Goal: Task Accomplishment & Management: Complete application form

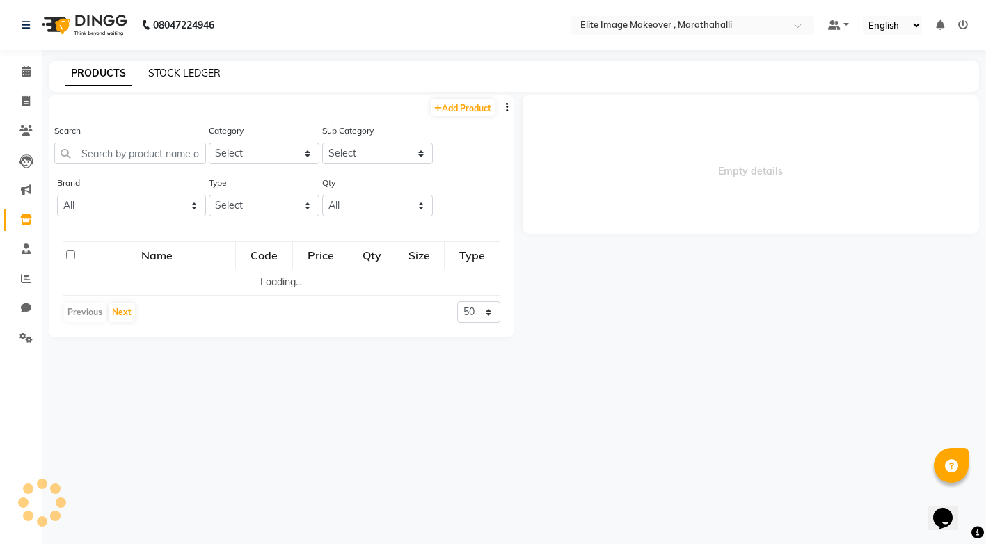
click at [178, 70] on link "STOCK LEDGER" at bounding box center [184, 73] width 72 height 13
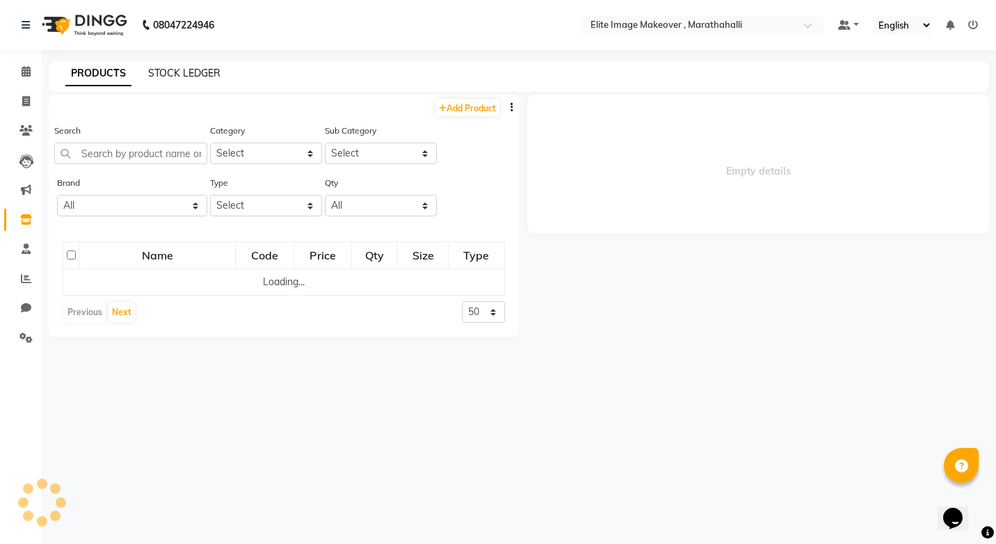
select select "all"
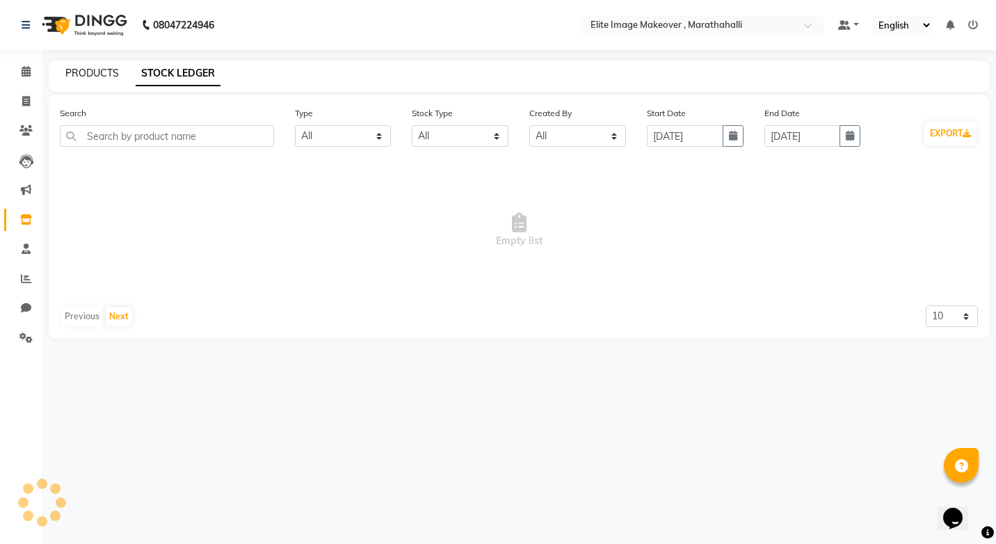
click at [91, 69] on link "PRODUCTS" at bounding box center [92, 73] width 54 height 13
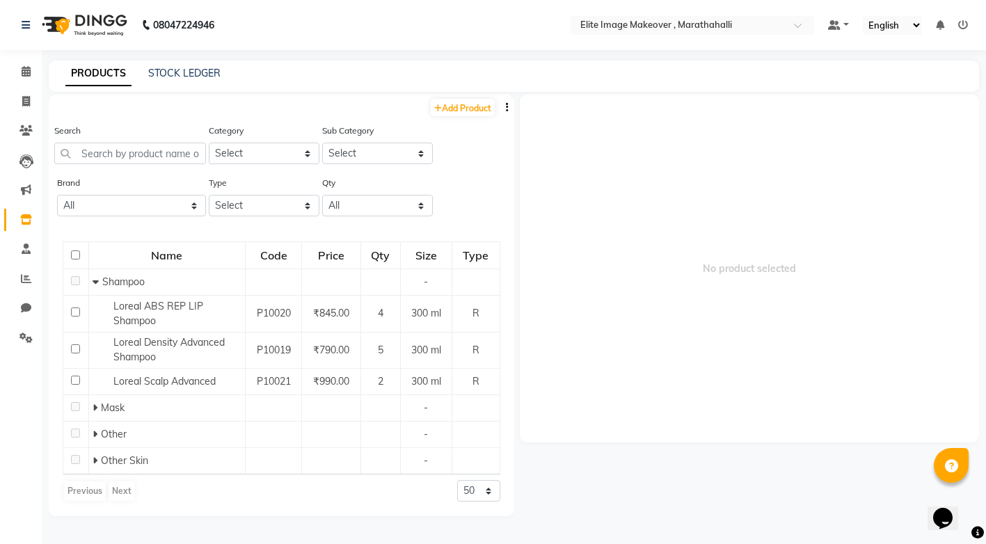
scroll to position [9, 0]
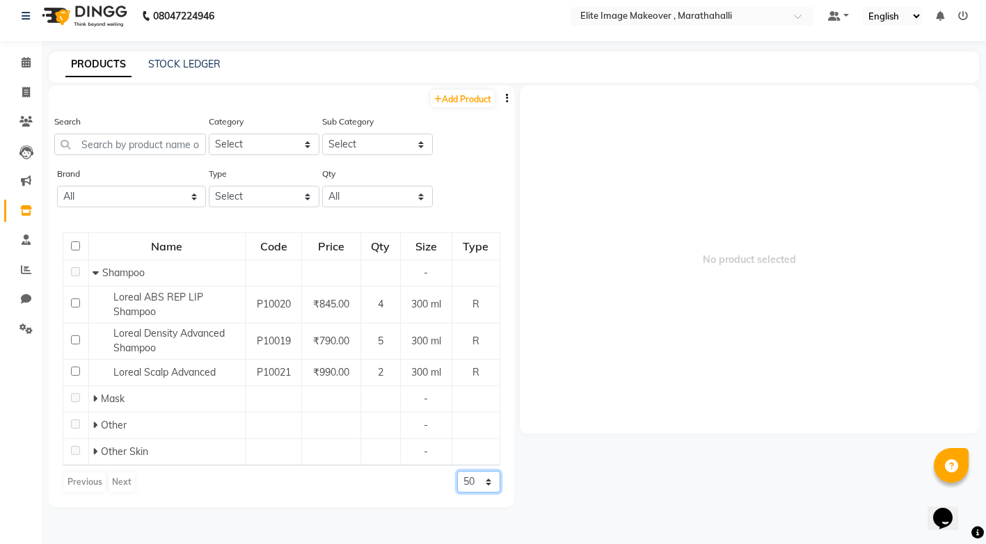
click at [493, 483] on select "50 100 500" at bounding box center [478, 482] width 43 height 22
click at [646, 330] on span "No product selected" at bounding box center [750, 260] width 460 height 348
click at [166, 63] on link "STOCK LEDGER" at bounding box center [184, 64] width 72 height 13
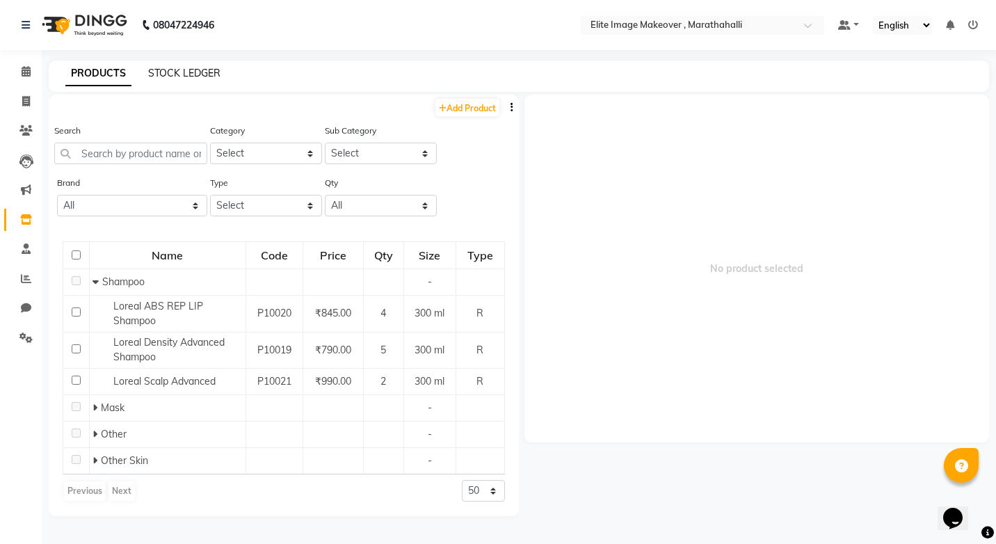
select select "all"
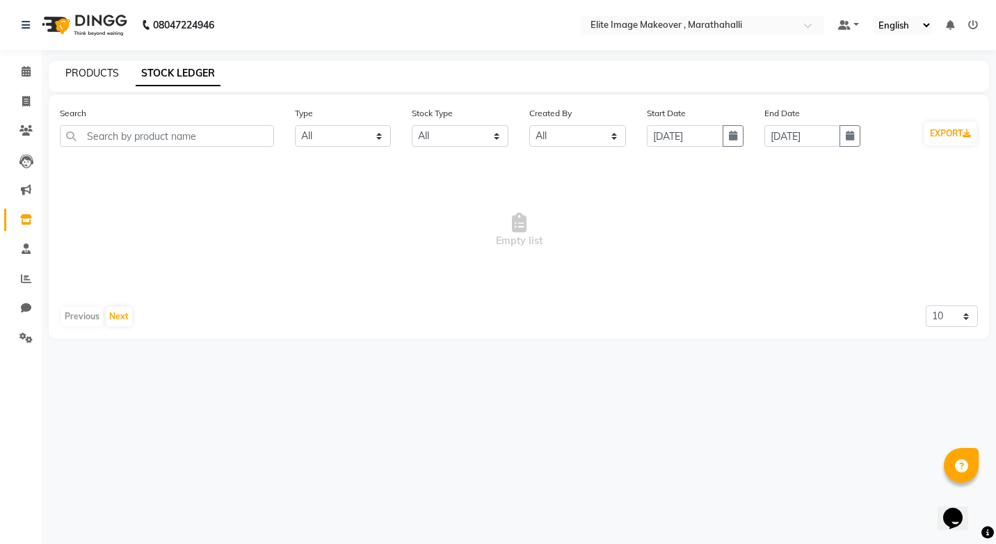
click at [88, 74] on link "PRODUCTS" at bounding box center [92, 73] width 54 height 13
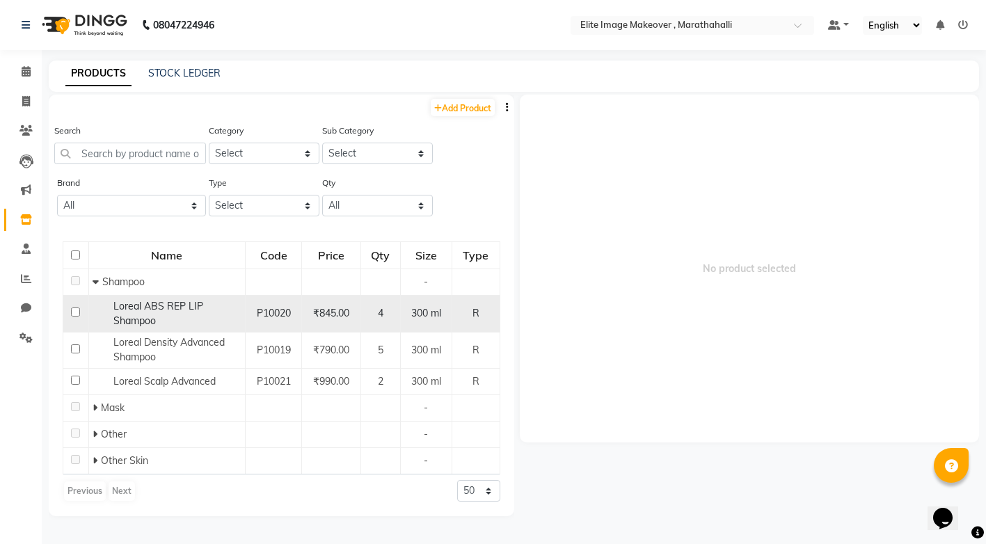
click at [134, 320] on span "Loreal ABS REP LIP Shampoo" at bounding box center [158, 313] width 90 height 27
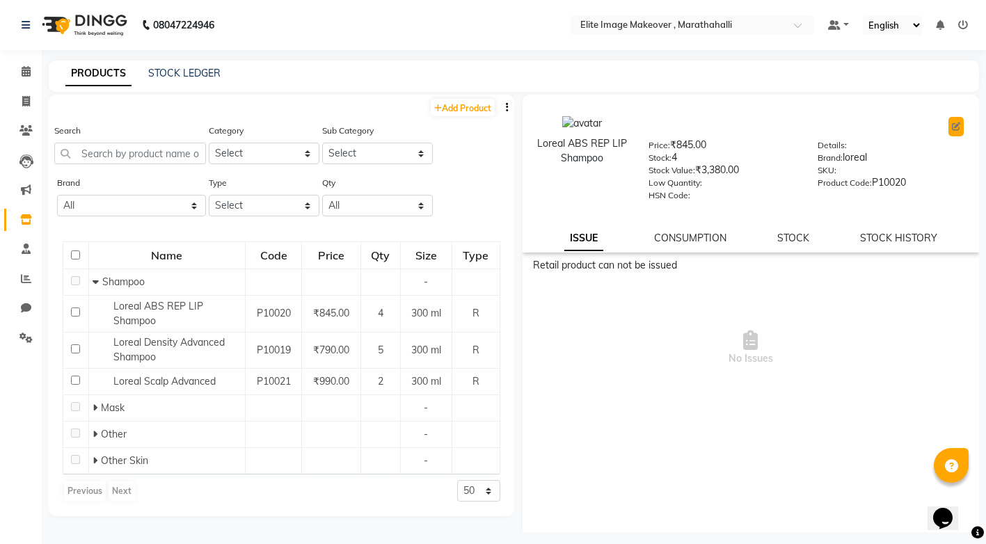
click at [952, 127] on icon at bounding box center [956, 126] width 8 height 8
select select "true"
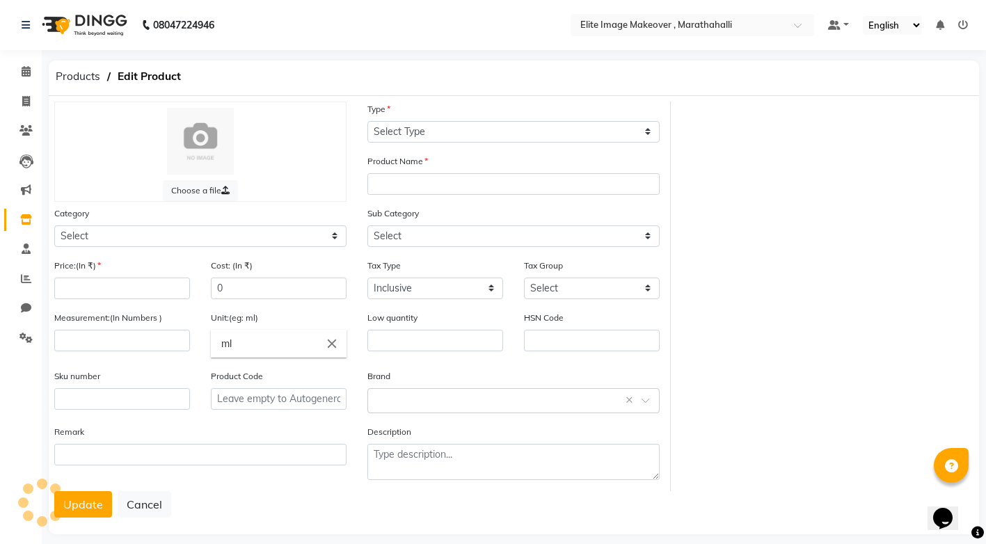
select select "R"
type input "Loreal ABS REP LIP Shampoo"
select select
type input "845"
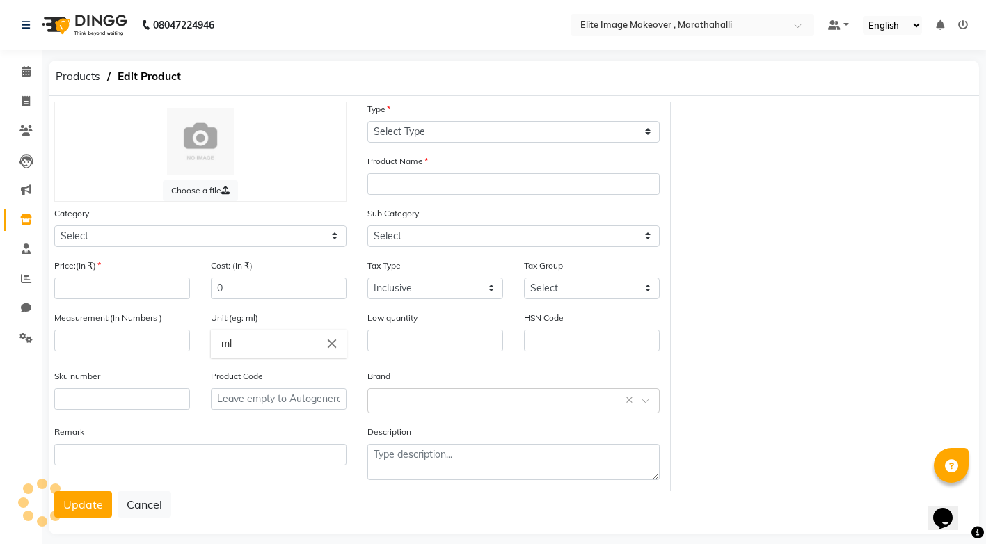
type input "300"
type input "P10020"
select select "1448301101"
select select "1448301100"
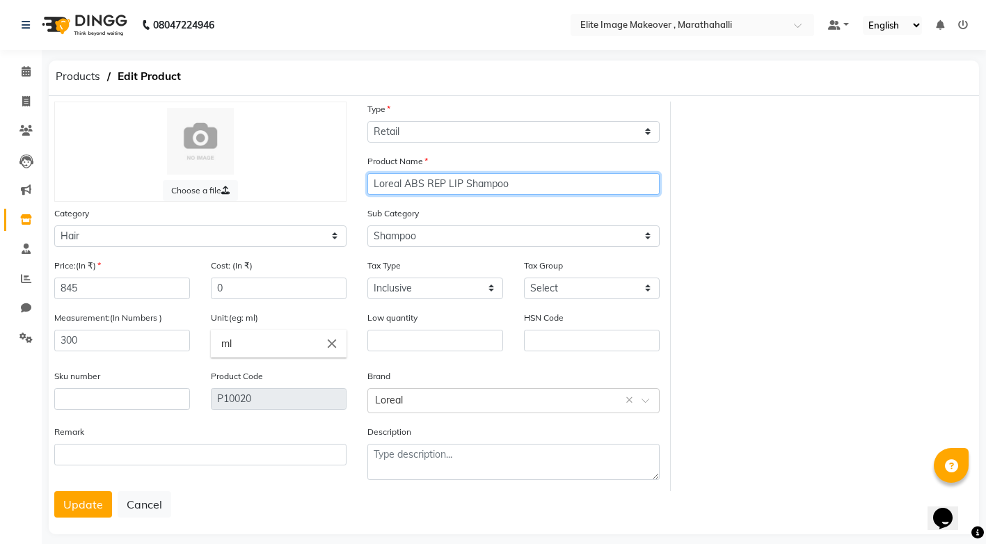
click at [461, 186] on input "Loreal ABS REP LIP Shampoo" at bounding box center [513, 184] width 292 height 22
type input "Loreal ABS REP Liss Shampoo"
click at [765, 302] on div "Choose a file Type Select Type Both Retail Consumable Product Name Loreal ABS R…" at bounding box center [514, 297] width 940 height 390
click at [69, 503] on button "Update" at bounding box center [83, 504] width 58 height 26
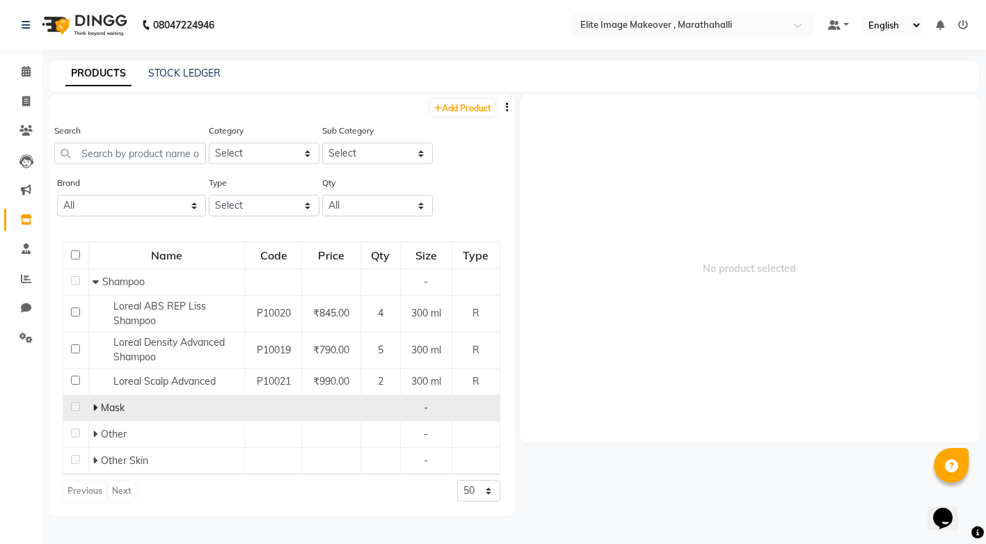
click at [129, 414] on div "Mask" at bounding box center [167, 408] width 149 height 15
click at [111, 401] on div "Mask" at bounding box center [167, 408] width 149 height 15
click at [95, 406] on icon at bounding box center [95, 408] width 5 height 10
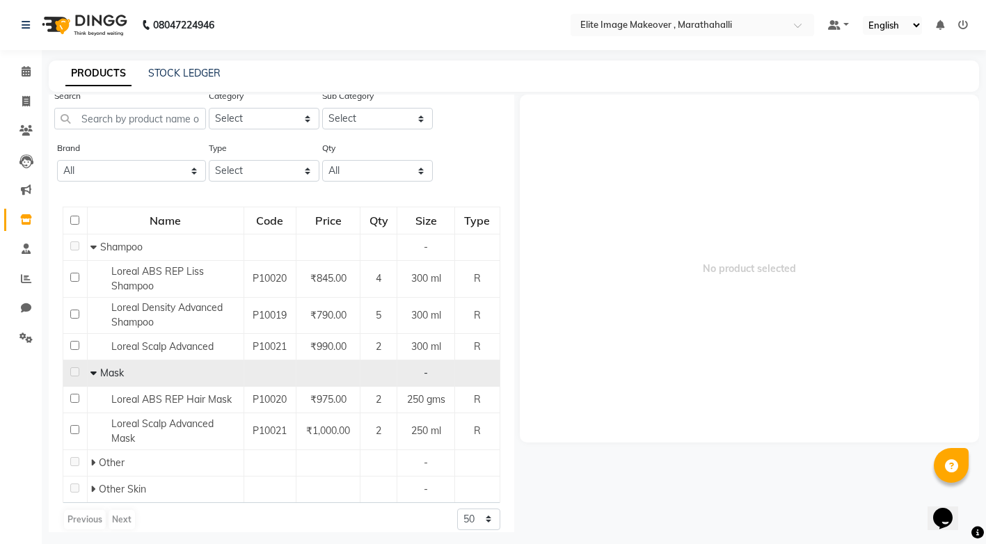
scroll to position [47, 0]
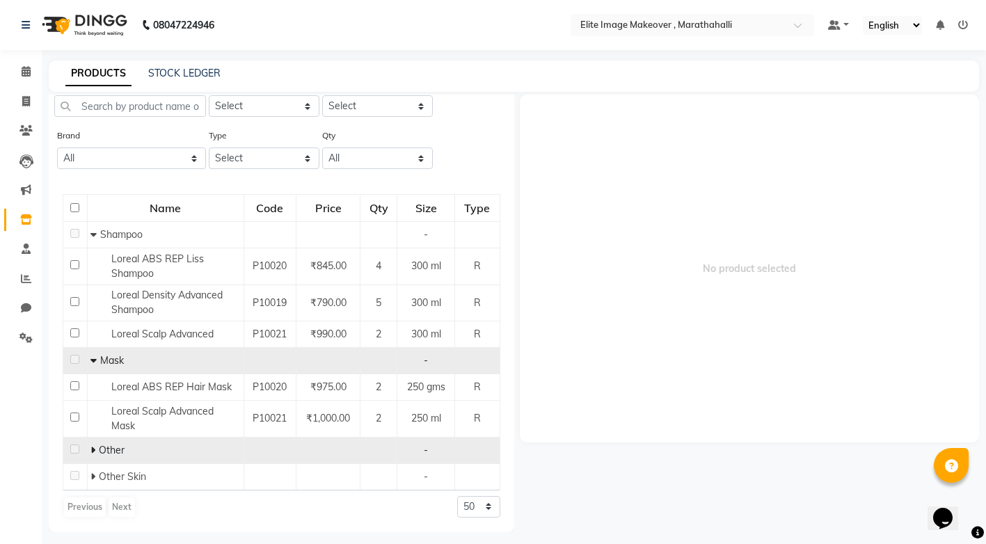
click at [162, 448] on div "Other" at bounding box center [164, 450] width 149 height 15
click at [114, 450] on span "Other" at bounding box center [112, 450] width 26 height 13
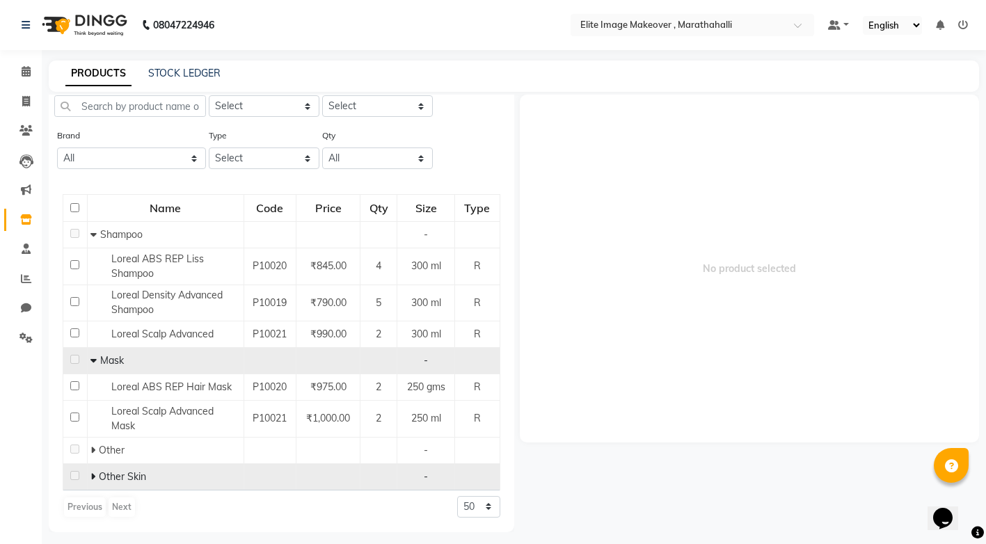
click at [196, 470] on div "Other Skin" at bounding box center [164, 477] width 149 height 15
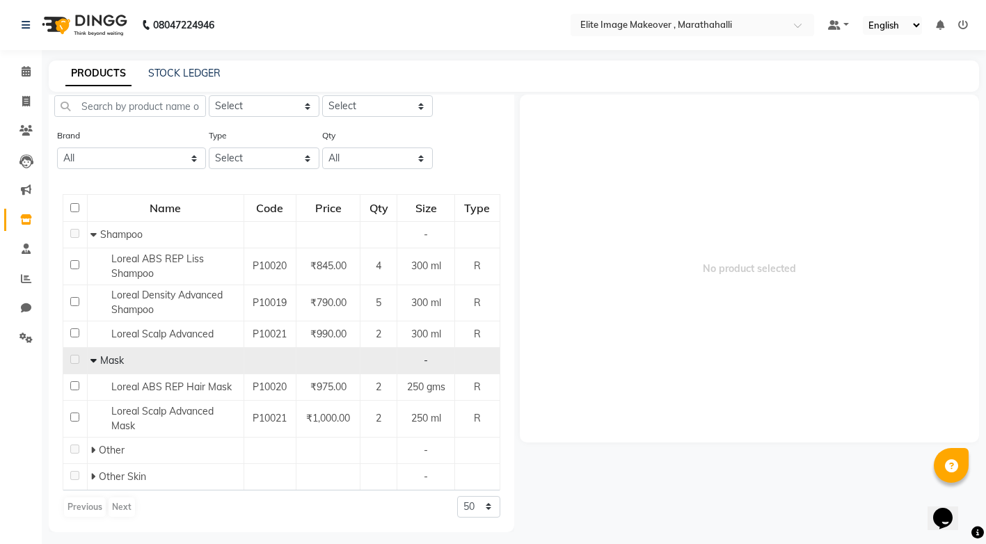
scroll to position [0, 0]
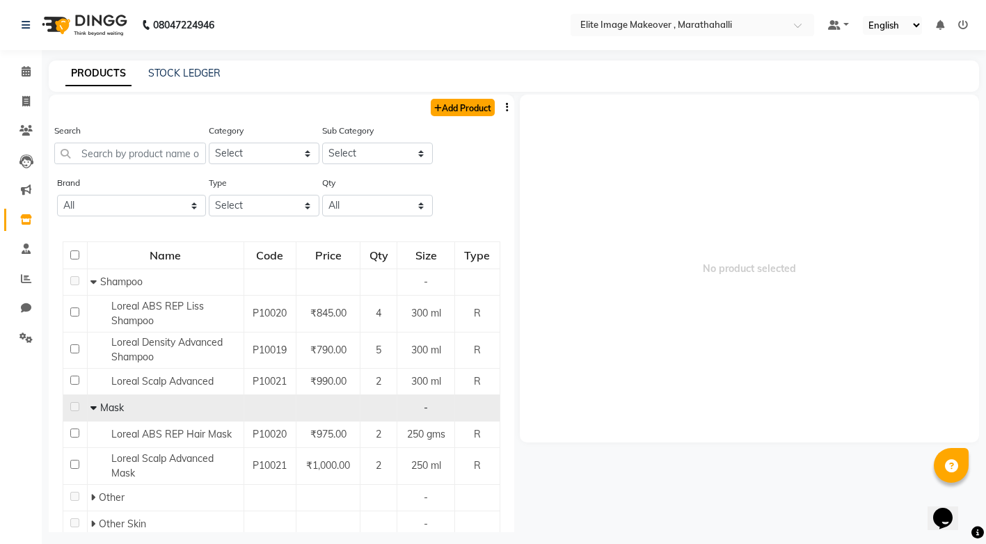
click at [452, 109] on link "Add Product" at bounding box center [463, 107] width 64 height 17
select select "true"
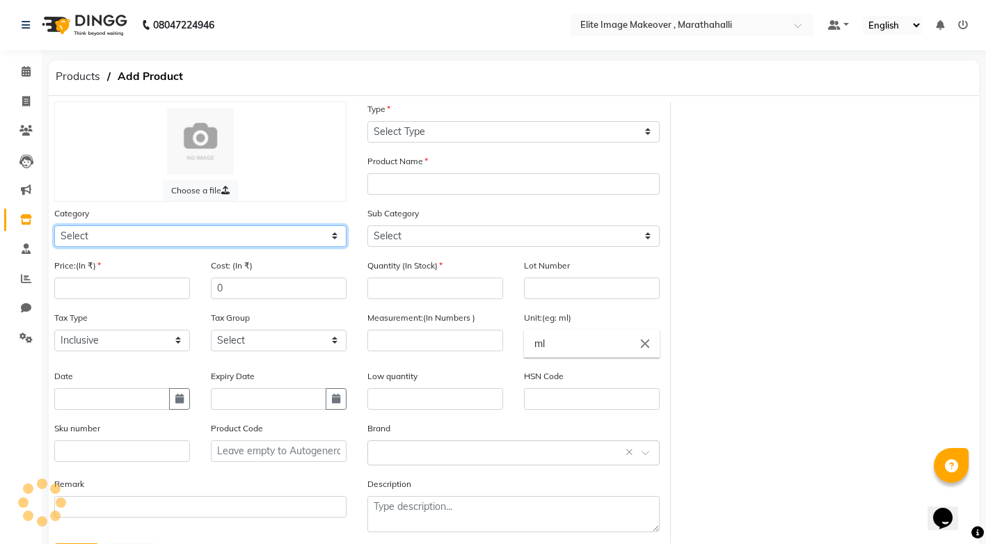
click at [136, 225] on select "Select" at bounding box center [200, 236] width 292 height 22
click at [238, 232] on select "Select" at bounding box center [200, 236] width 292 height 22
click at [76, 74] on span "Products" at bounding box center [78, 76] width 58 height 25
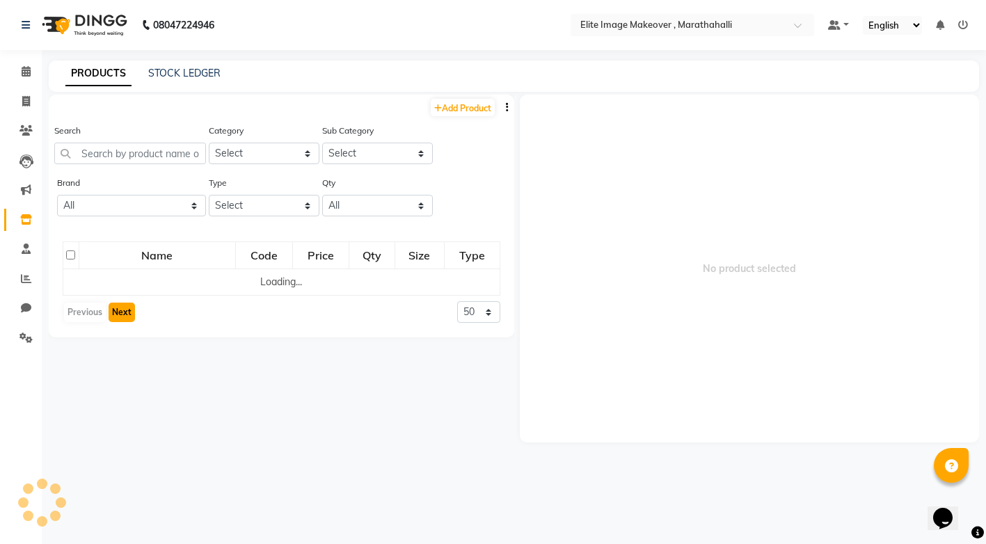
click at [119, 305] on button "Next" at bounding box center [122, 312] width 26 height 19
click at [104, 73] on link "PRODUCTS" at bounding box center [98, 73] width 66 height 25
click at [183, 70] on link "STOCK LEDGER" at bounding box center [184, 73] width 72 height 13
select select "all"
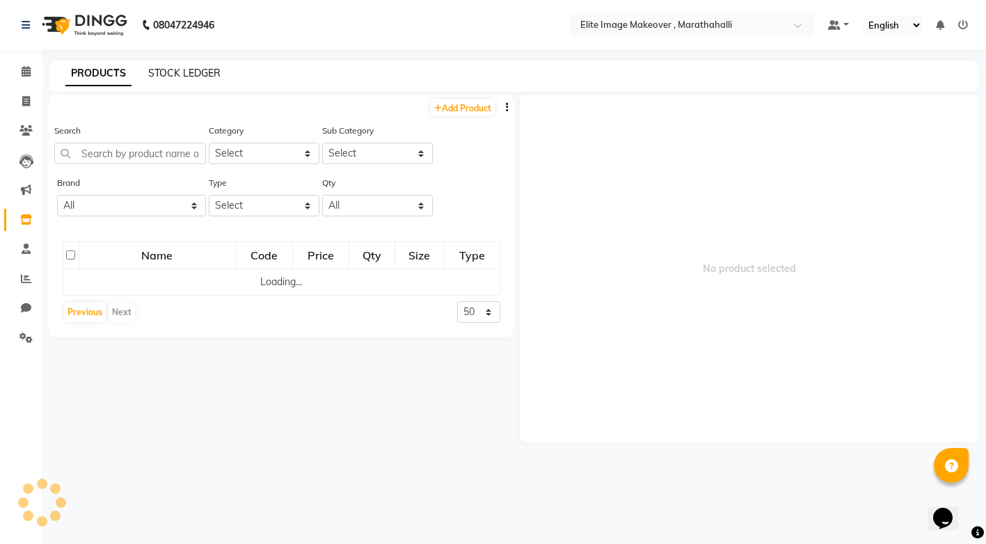
select select "all"
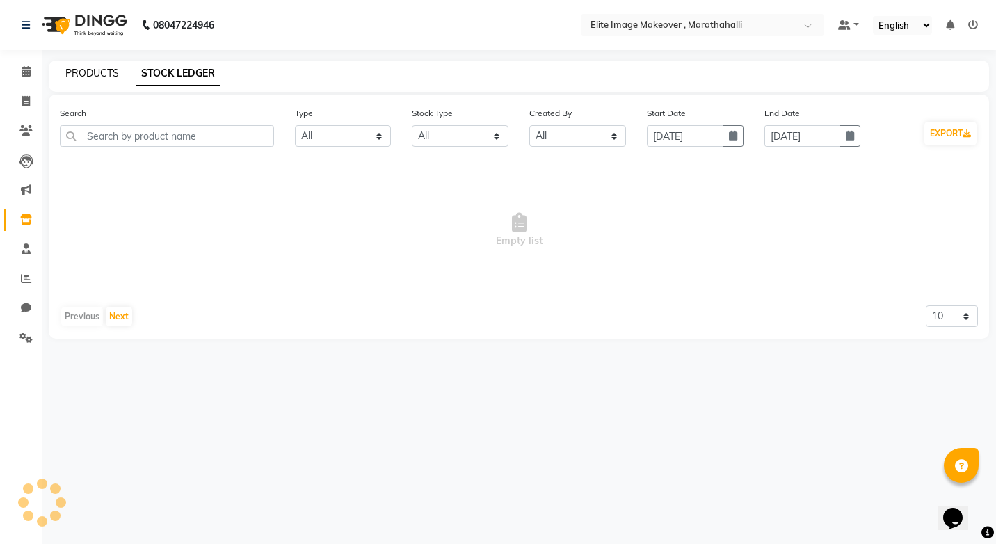
click at [94, 73] on link "PRODUCTS" at bounding box center [92, 73] width 54 height 13
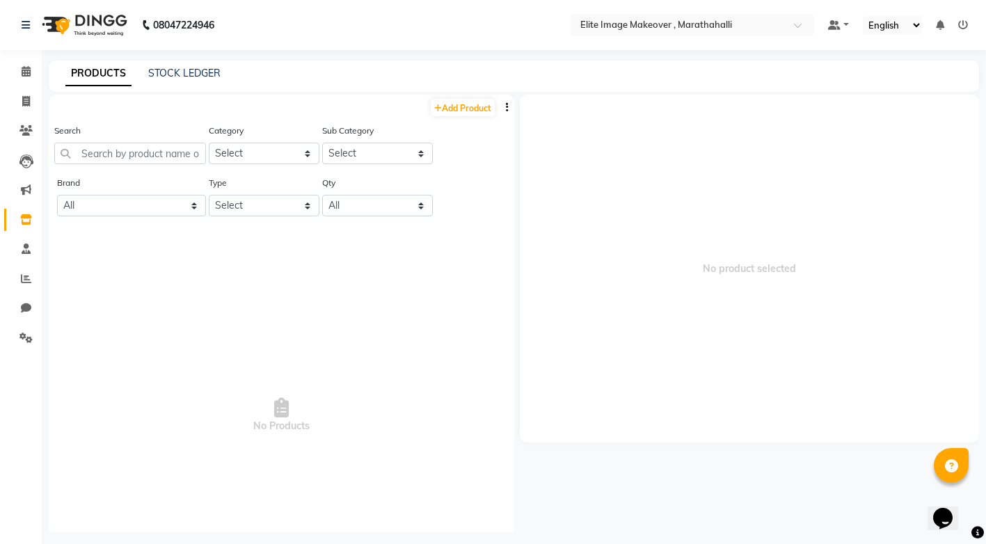
click at [301, 351] on span "No Products" at bounding box center [282, 415] width 438 height 348
click at [95, 70] on link "PRODUCTS" at bounding box center [98, 73] width 66 height 25
click at [26, 217] on icon at bounding box center [26, 219] width 12 height 10
click at [25, 224] on icon at bounding box center [26, 219] width 12 height 10
click at [443, 369] on span "No Products" at bounding box center [282, 415] width 438 height 348
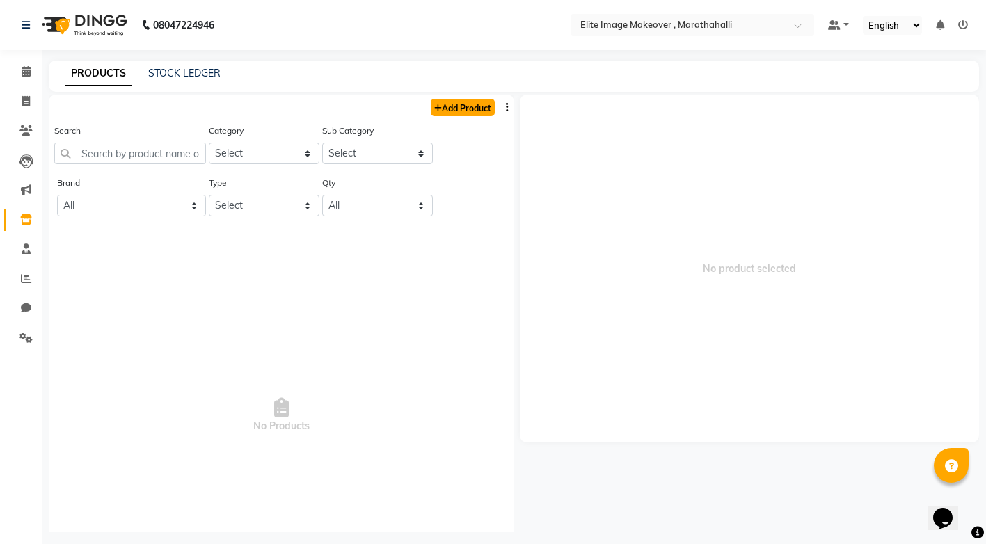
click at [460, 106] on link "Add Product" at bounding box center [463, 107] width 64 height 17
select select "true"
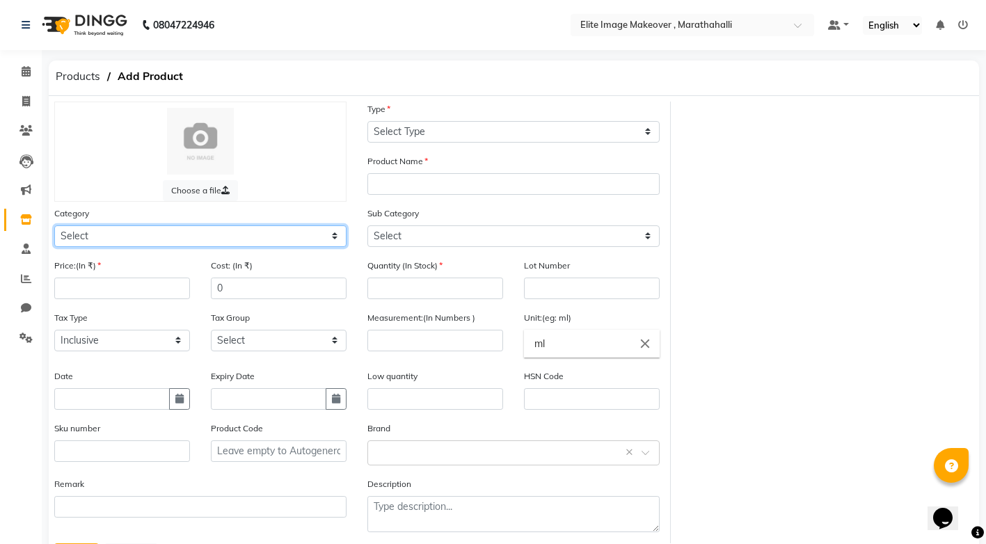
click at [111, 239] on select "Select" at bounding box center [200, 236] width 292 height 22
click at [337, 239] on select "Select" at bounding box center [200, 236] width 292 height 22
click at [130, 234] on select "Select" at bounding box center [200, 236] width 292 height 22
click at [129, 234] on select "Select" at bounding box center [200, 236] width 292 height 22
click at [871, 91] on div "Products Add Product" at bounding box center [513, 78] width 951 height 35
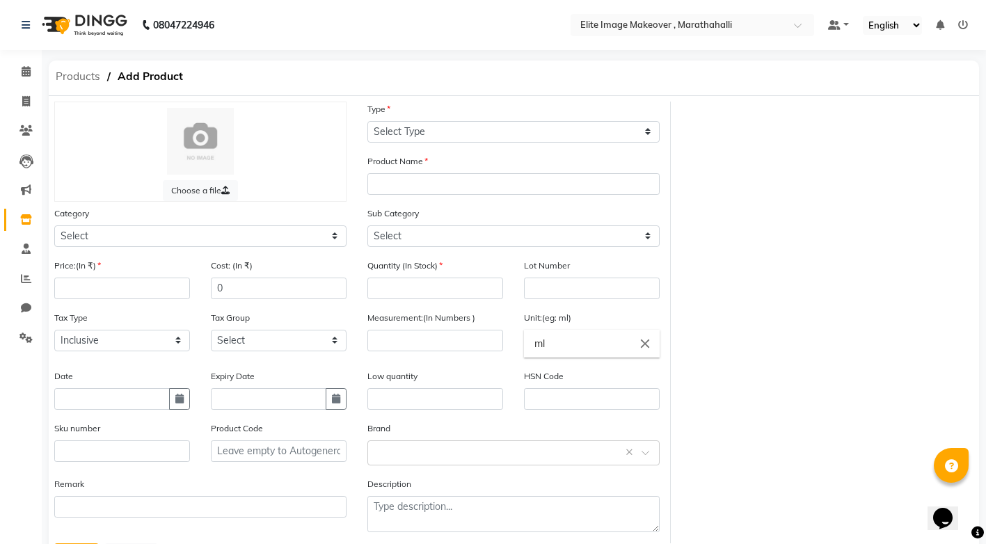
click at [81, 81] on span "Products" at bounding box center [78, 76] width 58 height 25
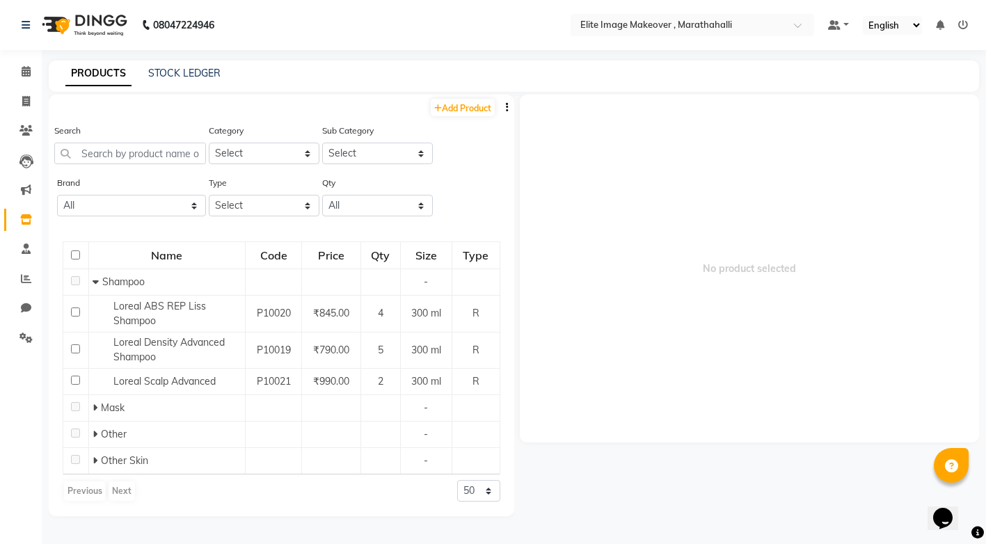
click at [127, 486] on div "Previous Next" at bounding box center [100, 491] width 74 height 22
click at [452, 110] on link "Add Product" at bounding box center [463, 107] width 64 height 17
select select "true"
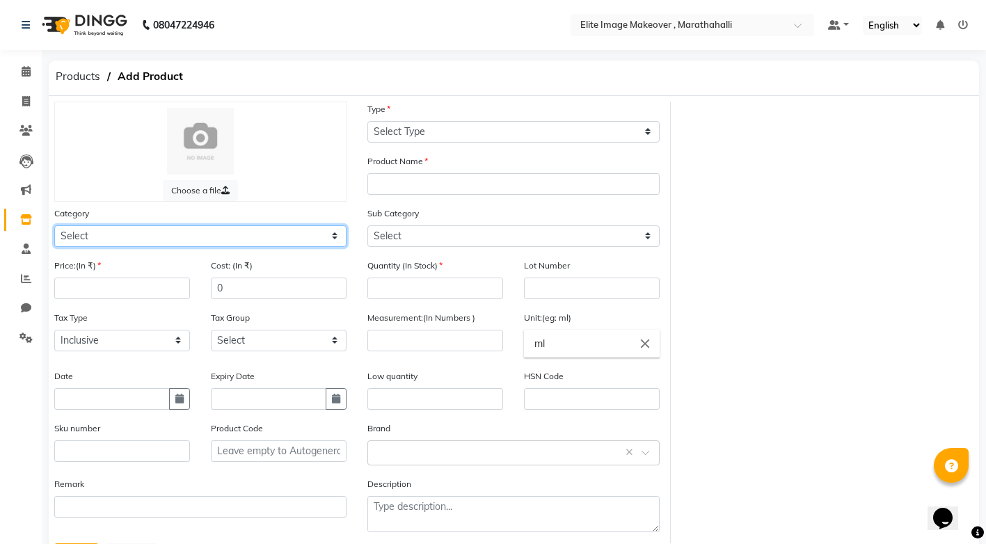
click at [88, 229] on select "Select Hair Skin Makeup Personal Care Appliances [PERSON_NAME] Waxing Disposabl…" at bounding box center [200, 236] width 292 height 22
select select "1448301100"
click at [54, 225] on select "Select Hair Skin Makeup Personal Care Appliances [PERSON_NAME] Waxing Disposabl…" at bounding box center [200, 236] width 292 height 22
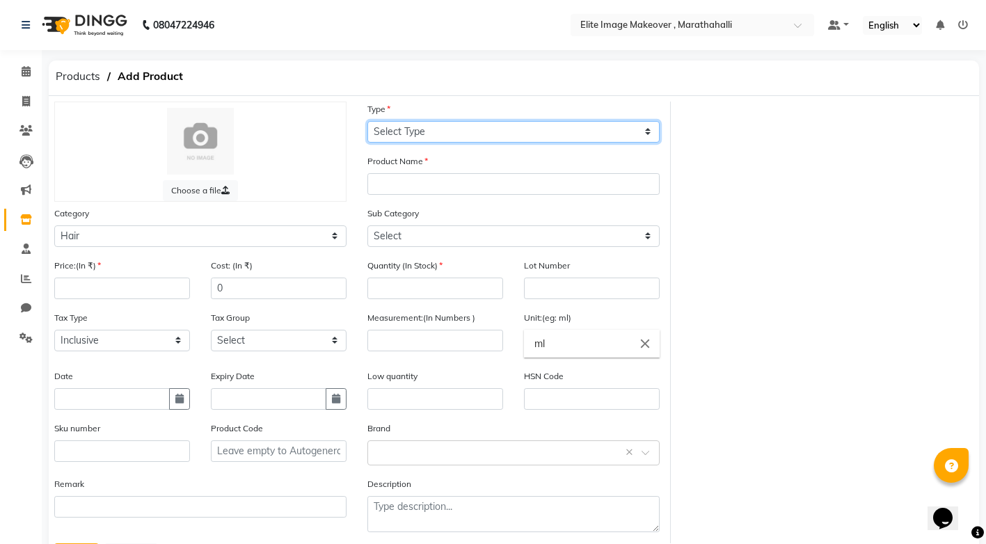
click at [405, 125] on select "Select Type Both Retail Consumable" at bounding box center [513, 132] width 292 height 22
select select "R"
click at [367, 121] on select "Select Type Both Retail Consumable" at bounding box center [513, 132] width 292 height 22
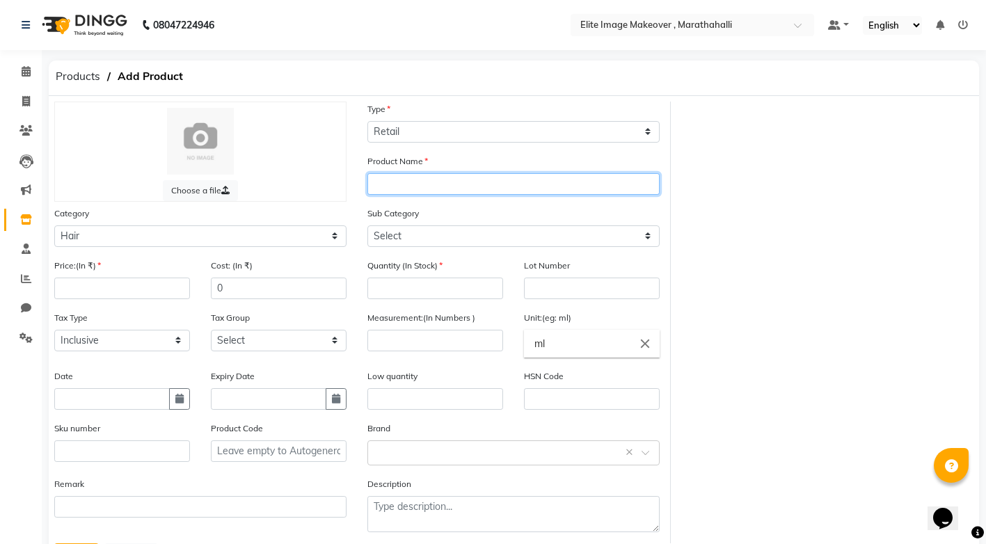
click at [411, 179] on input "text" at bounding box center [513, 184] width 292 height 22
type input "S"
type input "Loreal Silver Shampoo"
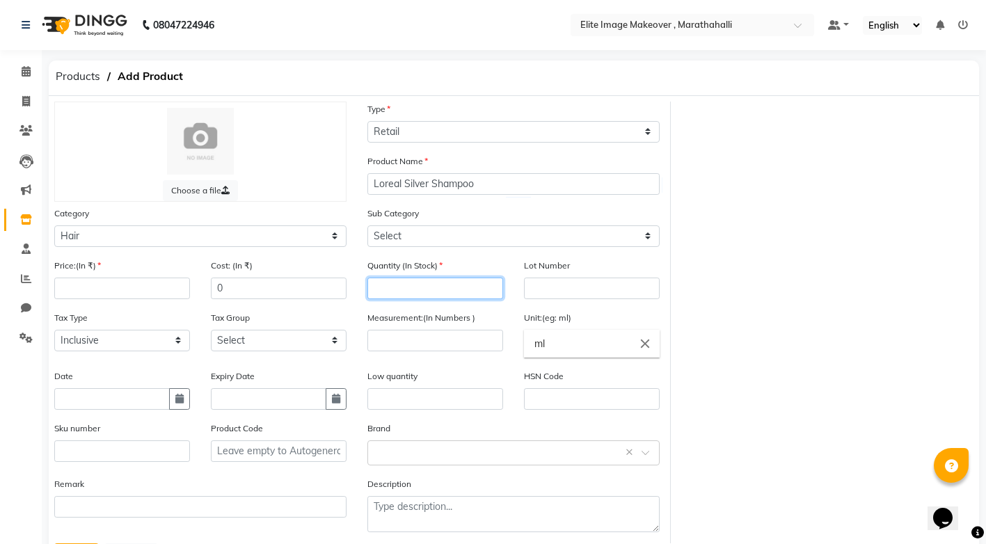
click at [412, 285] on input "number" at bounding box center [435, 289] width 136 height 22
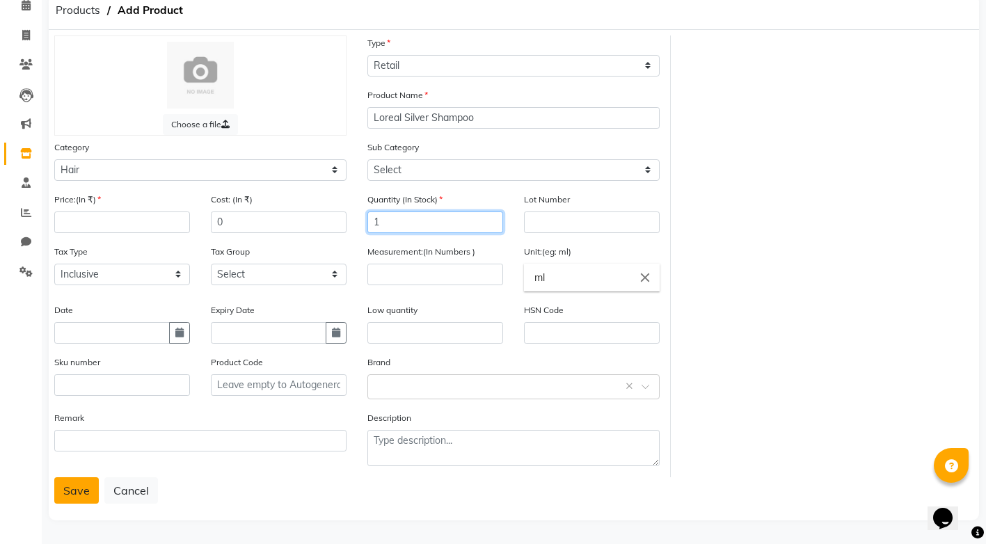
type input "1"
click at [86, 491] on button "Save" at bounding box center [76, 490] width 45 height 26
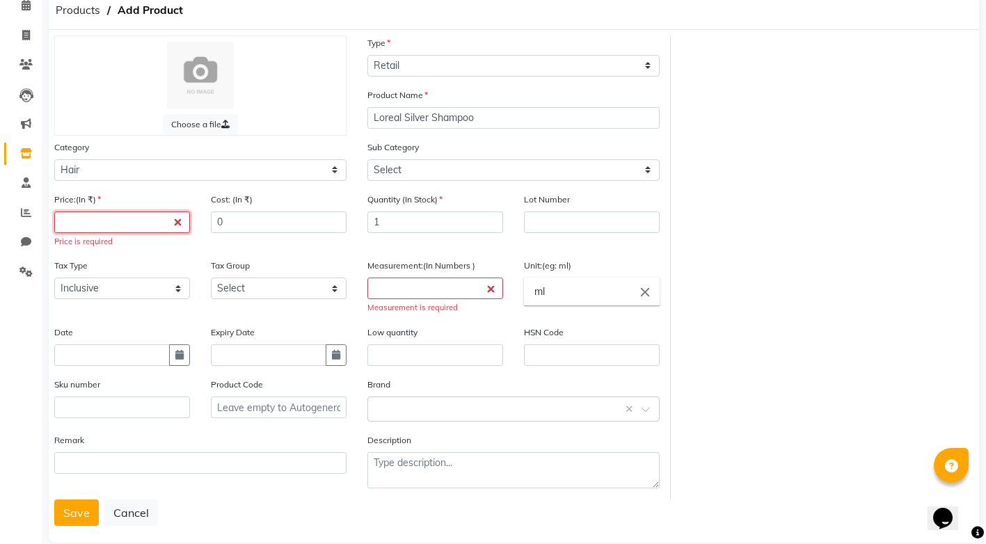
click at [105, 218] on input "number" at bounding box center [122, 223] width 136 height 22
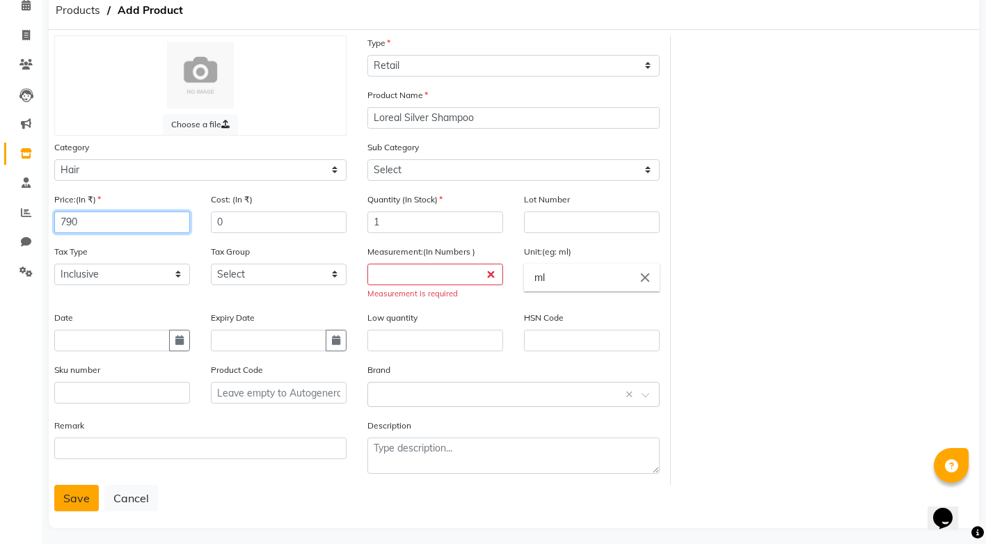
type input "790"
click at [79, 505] on button "Save" at bounding box center [76, 498] width 45 height 26
click at [79, 504] on button "Save" at bounding box center [76, 498] width 45 height 26
click at [67, 500] on button "Save" at bounding box center [76, 498] width 45 height 26
click at [387, 280] on input "number" at bounding box center [435, 275] width 136 height 22
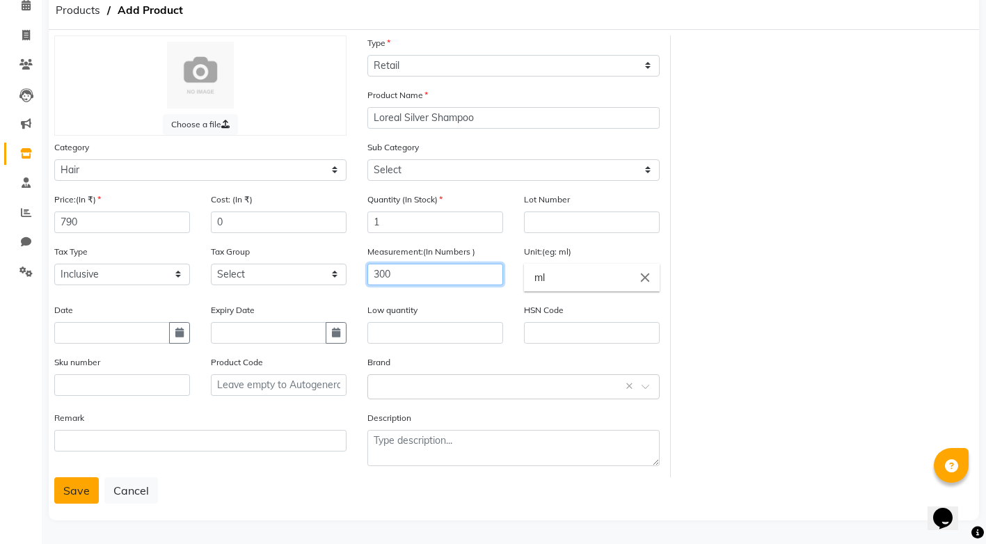
type input "300"
click at [62, 486] on button "Save" at bounding box center [76, 490] width 45 height 26
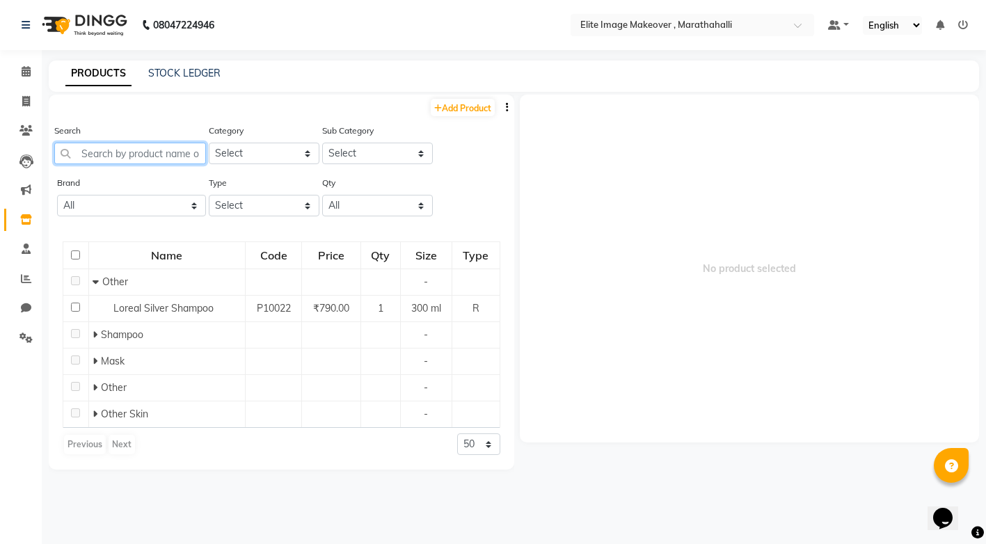
click at [139, 157] on input "text" at bounding box center [130, 154] width 152 height 22
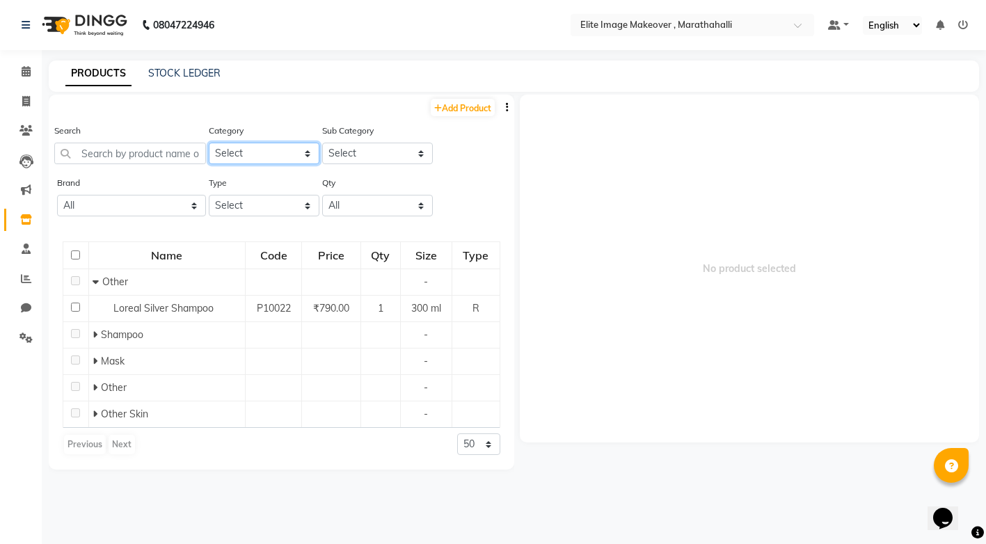
click at [250, 151] on select "Select Hair Skin Makeup Personal Care Appliances [PERSON_NAME] Waxing Disposabl…" at bounding box center [264, 154] width 111 height 22
select select "1448301100"
click at [209, 143] on select "Select Hair Skin Makeup Personal Care Appliances [PERSON_NAME] Waxing Disposabl…" at bounding box center [264, 154] width 111 height 22
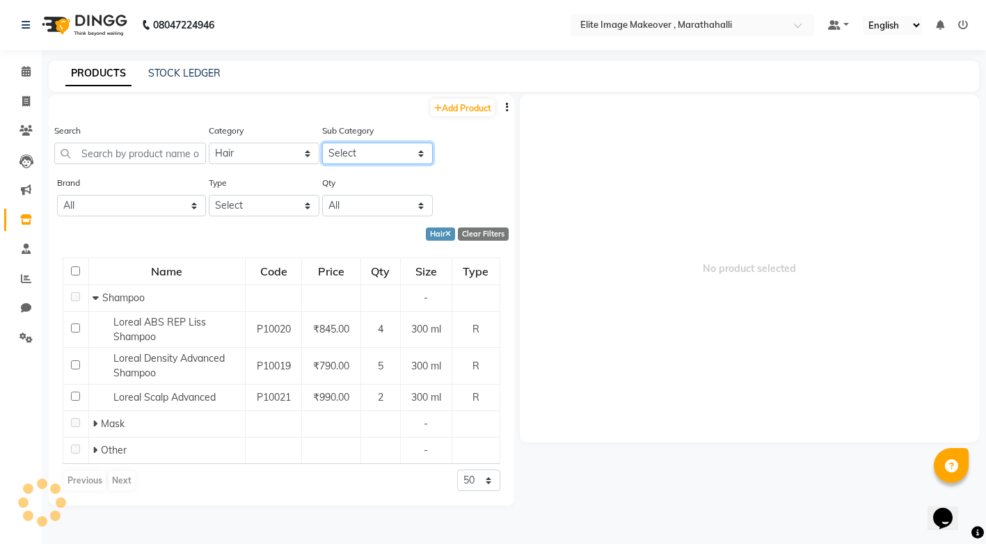
click at [374, 145] on select "Select" at bounding box center [377, 154] width 111 height 22
select select "1448301101"
click at [322, 143] on select "Select Shampoo Conditioner Cream Mask Oil Serum Color Appliances Treatment Styl…" at bounding box center [377, 154] width 111 height 22
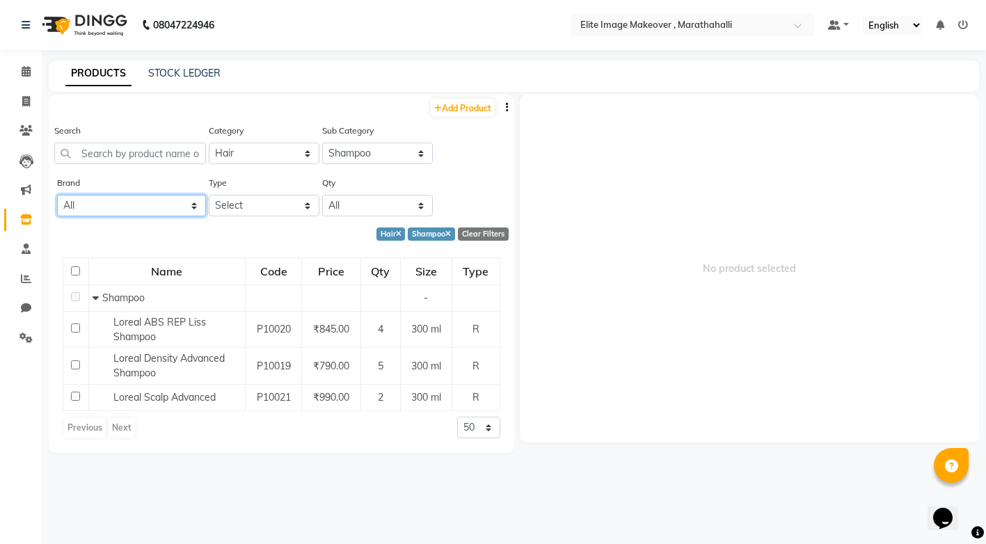
click at [128, 213] on select "All Brillare [PERSON_NAME]" at bounding box center [131, 206] width 149 height 22
select select "loreal"
click at [57, 195] on select "All Brillare [PERSON_NAME]" at bounding box center [131, 206] width 149 height 22
click at [456, 111] on link "Add Product" at bounding box center [463, 107] width 64 height 17
select select "true"
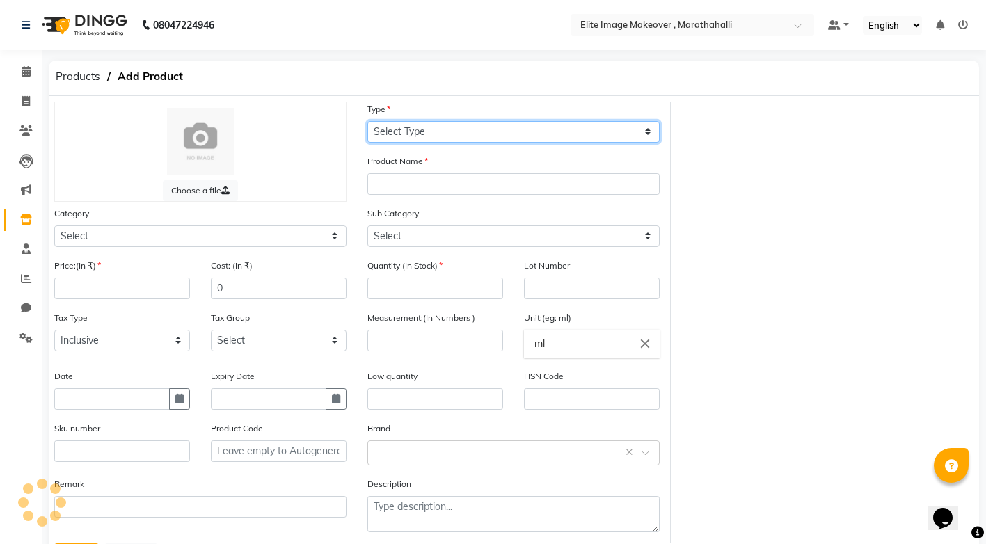
click at [431, 130] on select "Select Type Both Retail Consumable" at bounding box center [513, 132] width 292 height 22
select select "R"
click at [367, 121] on select "Select Type Both Retail Consumable" at bounding box center [513, 132] width 292 height 22
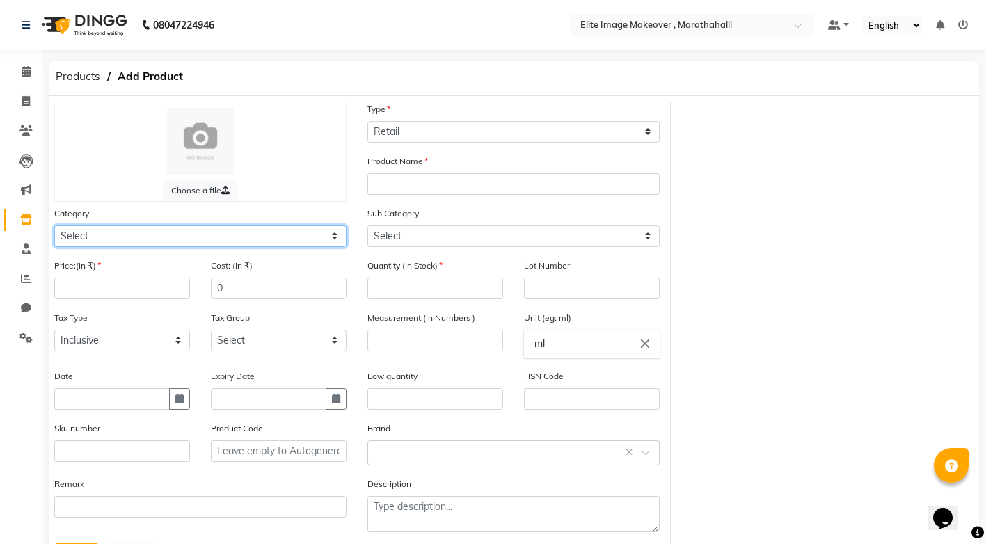
click at [117, 232] on select "Select Hair Skin Makeup Personal Care Appliances [PERSON_NAME] Waxing Disposabl…" at bounding box center [200, 236] width 292 height 22
select select "1448301100"
click at [54, 225] on select "Select Hair Skin Makeup Personal Care Appliances [PERSON_NAME] Waxing Disposabl…" at bounding box center [200, 236] width 292 height 22
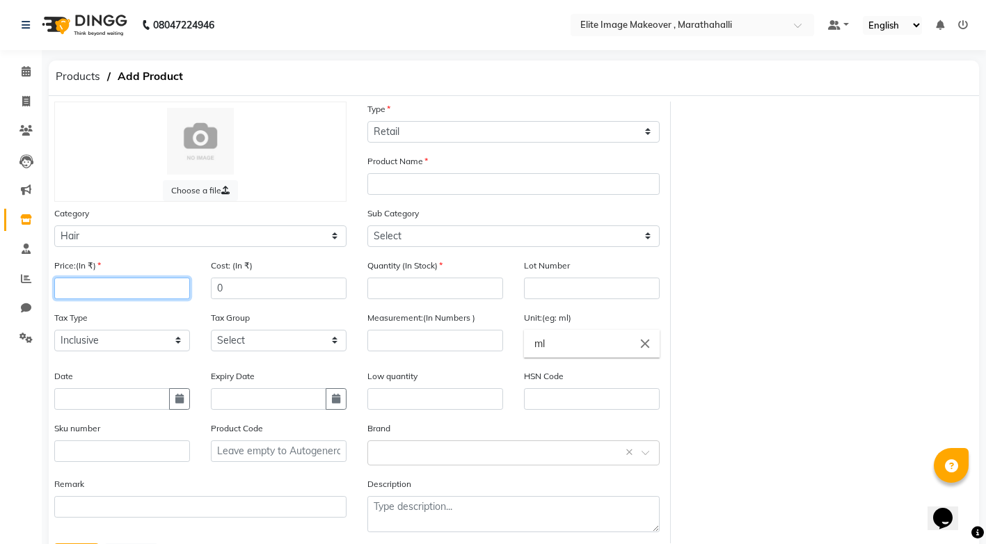
click at [99, 290] on input "number" at bounding box center [122, 289] width 136 height 22
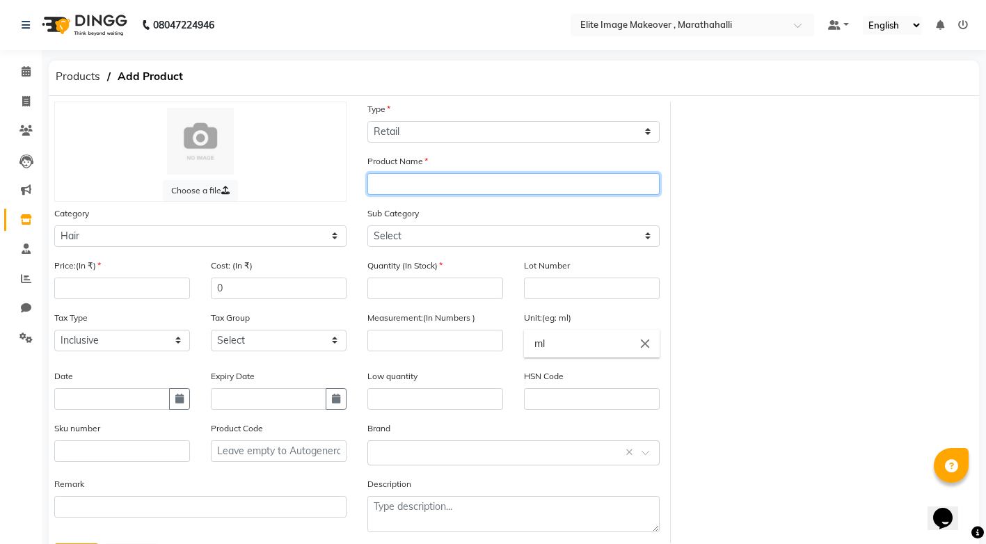
click at [417, 186] on input "text" at bounding box center [513, 184] width 292 height 22
type input "Vitamino Color"
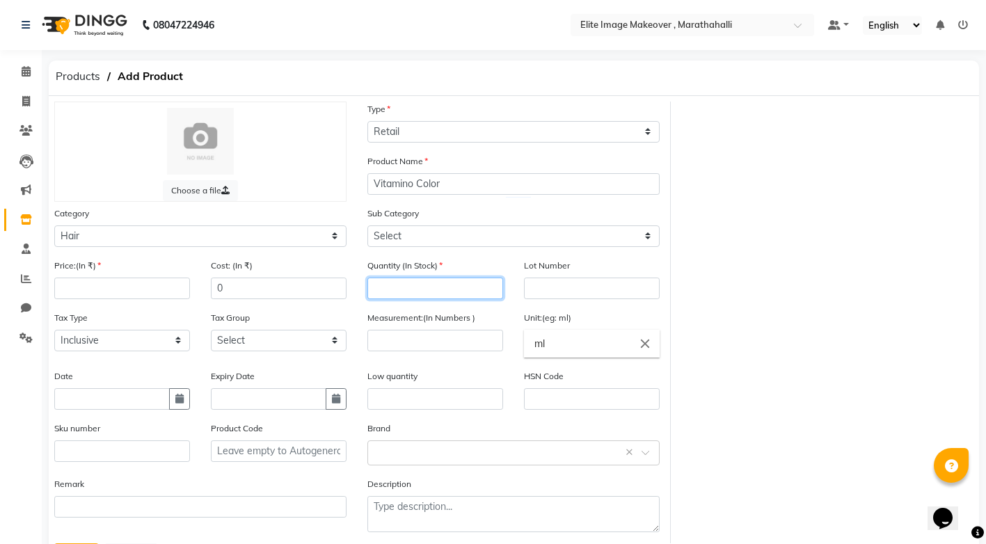
click at [405, 285] on input "number" at bounding box center [435, 289] width 136 height 22
type input "5"
click at [65, 287] on input "number" at bounding box center [122, 289] width 136 height 22
type input "790"
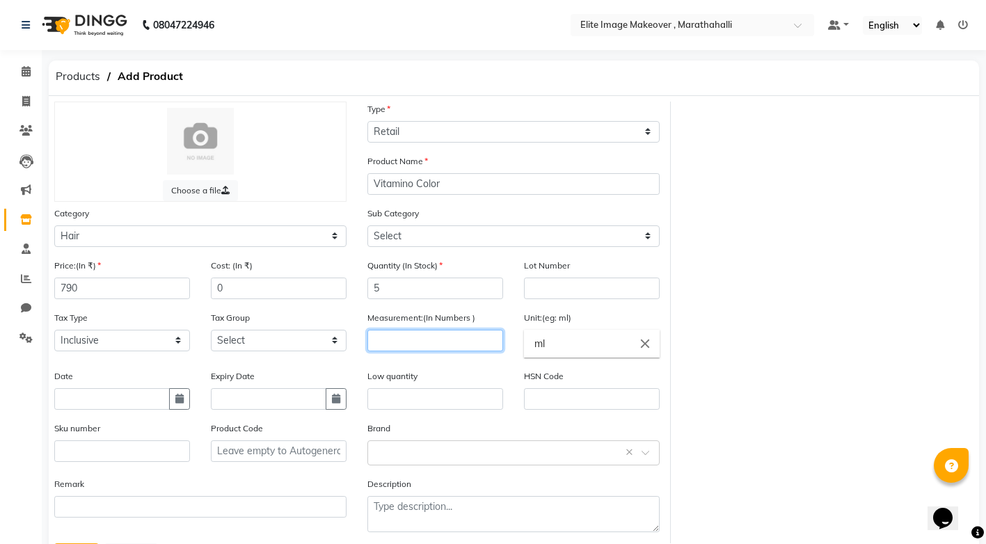
click at [417, 342] on input "number" at bounding box center [435, 341] width 136 height 22
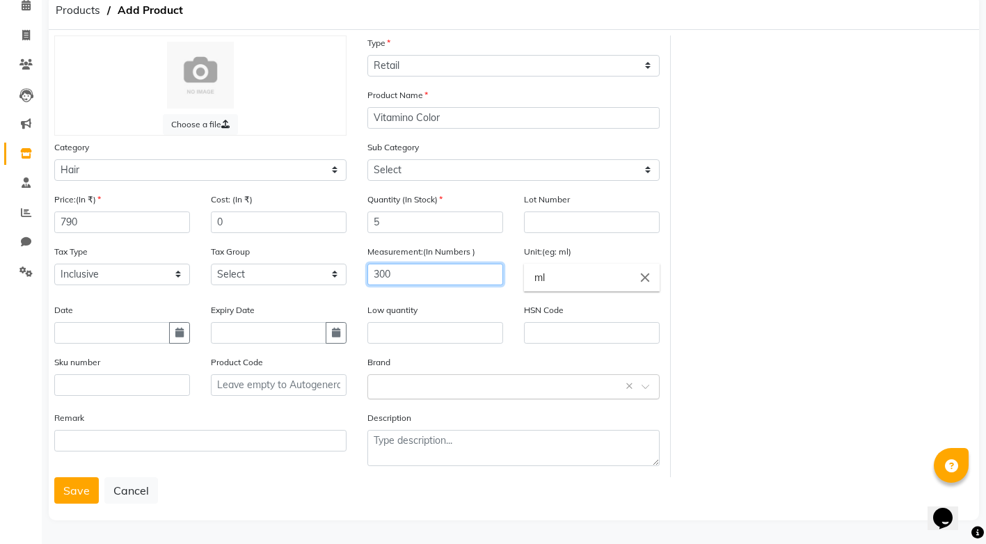
type input "300"
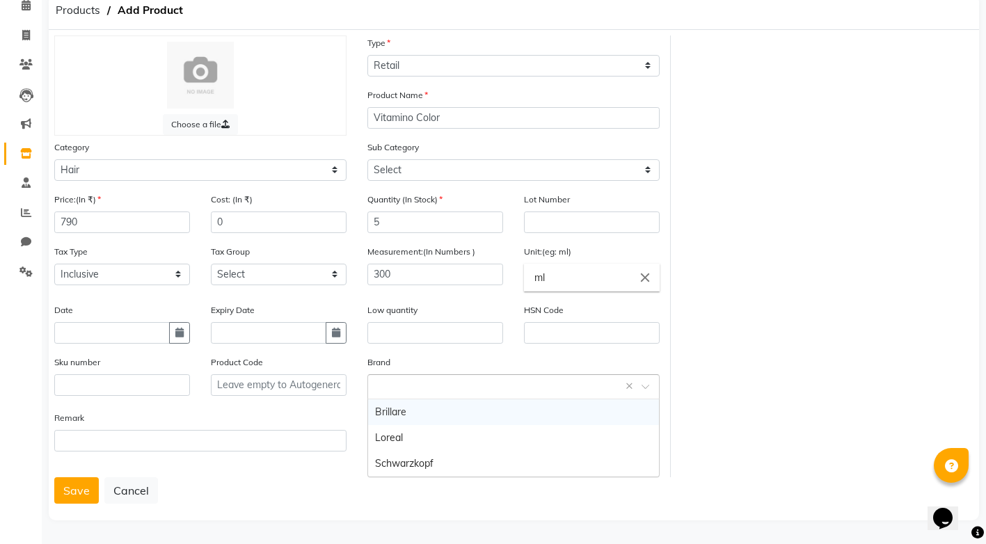
click at [441, 392] on input "text" at bounding box center [499, 385] width 249 height 15
click at [404, 443] on div "Loreal" at bounding box center [513, 438] width 291 height 26
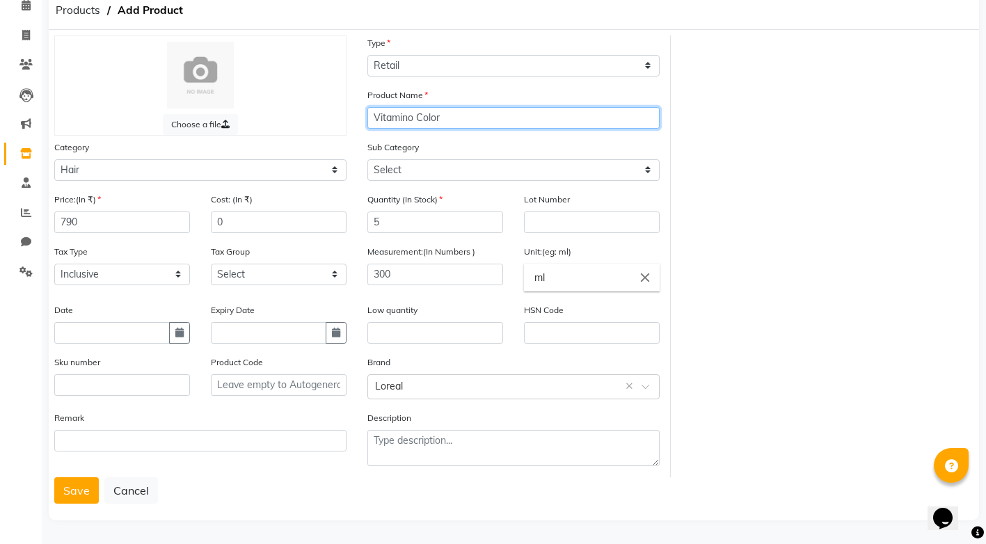
click at [380, 125] on input "Vitamino Color" at bounding box center [513, 118] width 292 height 22
type input "Loreal Vitamino Color"
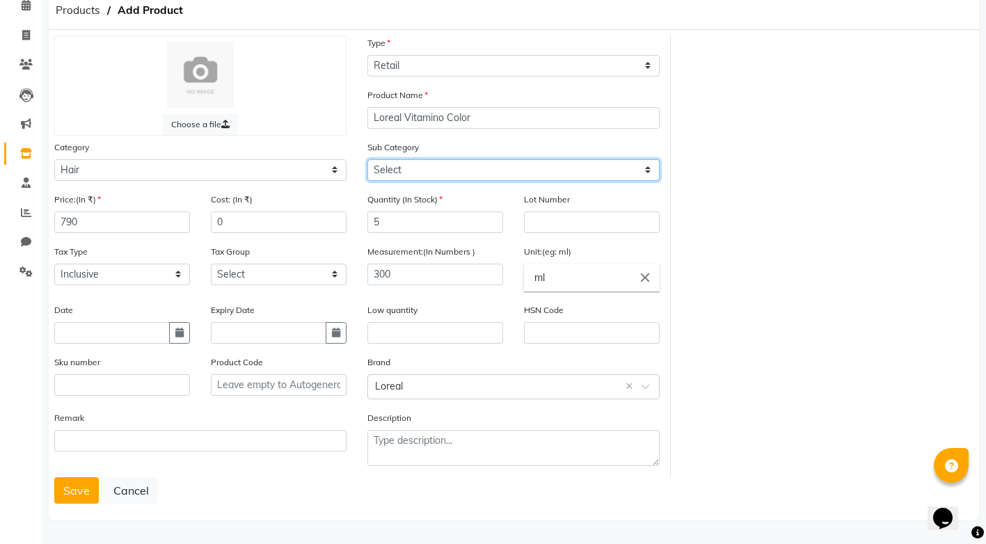
click at [399, 166] on select "Select Shampoo Conditioner Cream Mask Oil Serum Color Appliances Treatment Styl…" at bounding box center [513, 170] width 292 height 22
select select "1448301101"
click at [367, 159] on select "Select Shampoo Conditioner Cream Mask Oil Serum Color Appliances Treatment Styl…" at bounding box center [513, 170] width 292 height 22
click at [73, 490] on button "Save" at bounding box center [76, 490] width 45 height 26
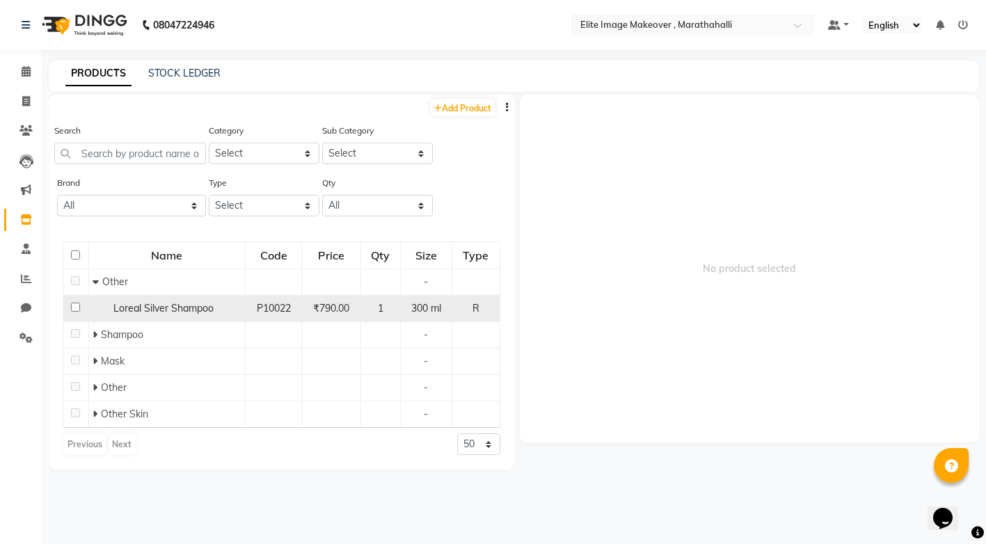
click at [166, 308] on span "Loreal Silver Shampoo" at bounding box center [163, 308] width 100 height 13
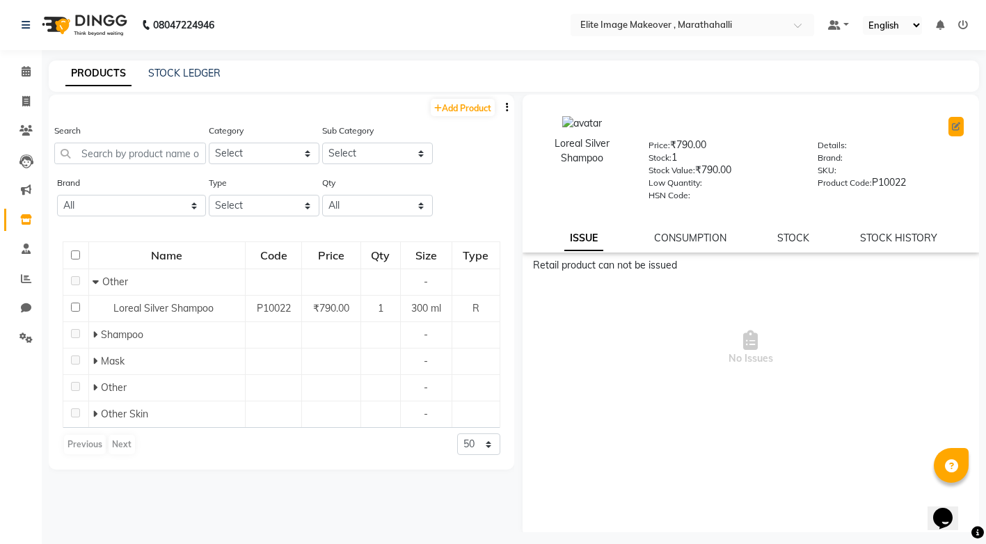
click at [952, 126] on icon at bounding box center [956, 126] width 8 height 8
select select "R"
select select "true"
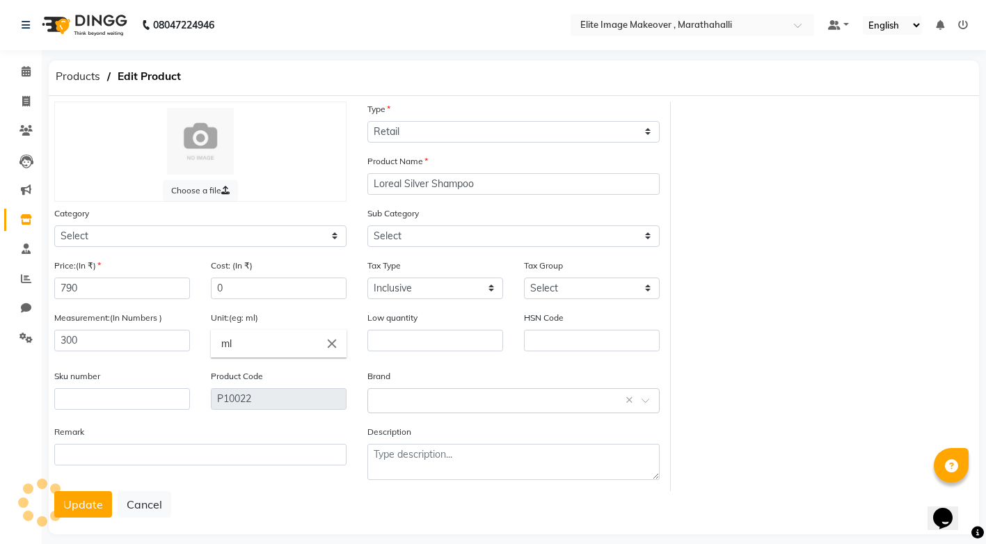
select select "1448301000"
select select "1448301002"
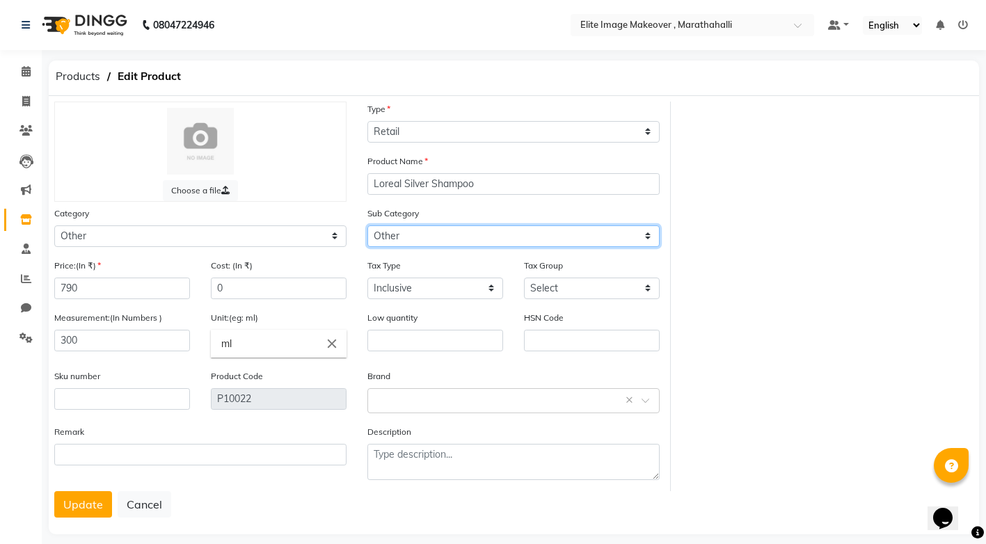
click at [408, 237] on select "Select Houskeeping Other" at bounding box center [513, 236] width 292 height 22
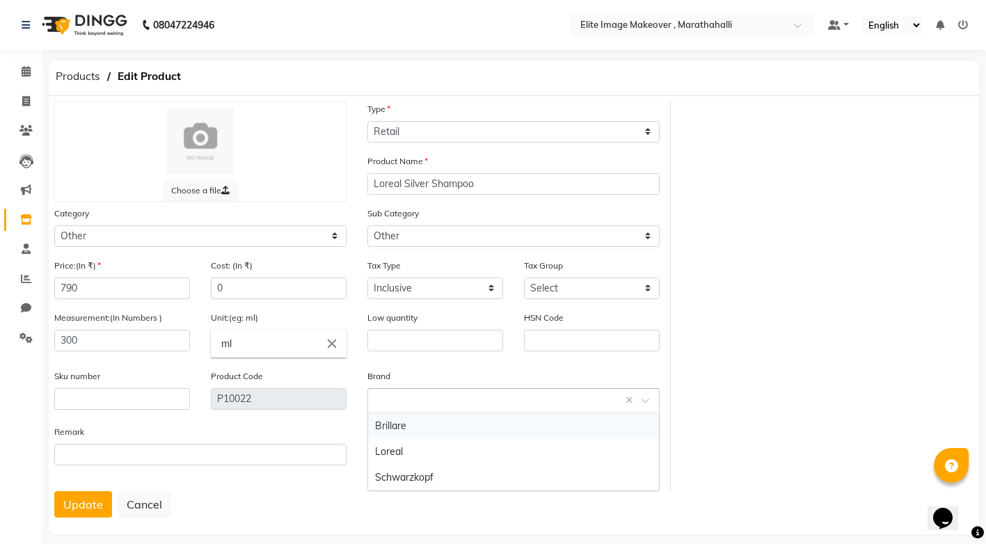
click at [411, 392] on input "text" at bounding box center [499, 399] width 249 height 15
drag, startPoint x: 413, startPoint y: 453, endPoint x: 416, endPoint y: 442, distance: 11.5
click at [414, 452] on div "Loreal" at bounding box center [513, 452] width 291 height 26
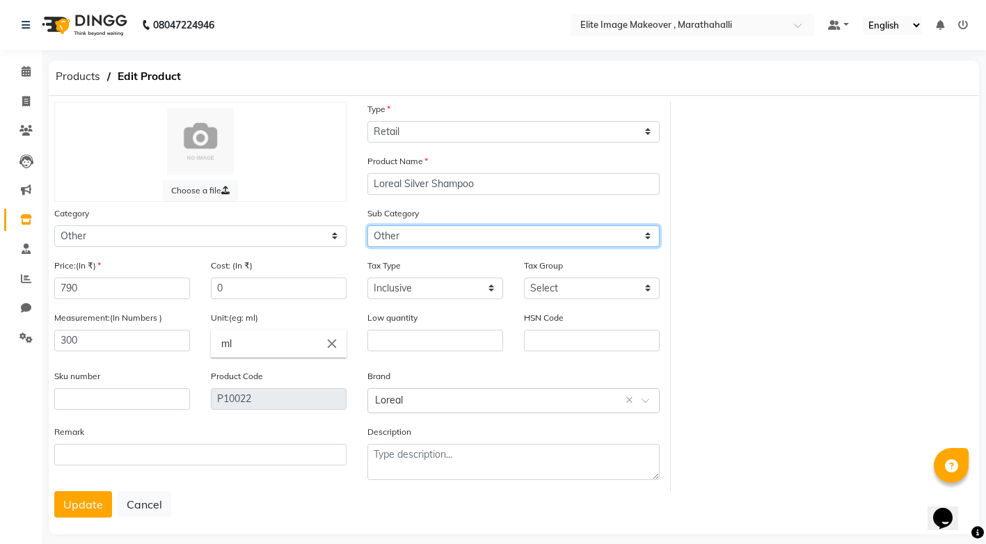
click at [453, 234] on select "Select Houskeeping Other" at bounding box center [513, 236] width 292 height 22
click at [367, 225] on select "Select Houskeeping Other" at bounding box center [513, 236] width 292 height 22
click at [65, 500] on button "Update" at bounding box center [83, 504] width 58 height 26
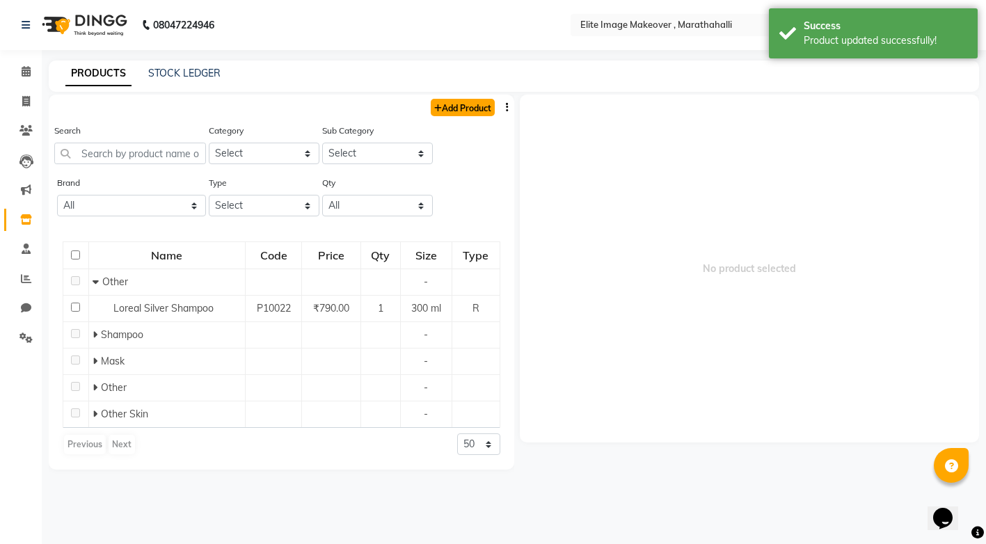
click at [470, 104] on link "Add Product" at bounding box center [463, 107] width 64 height 17
select select "true"
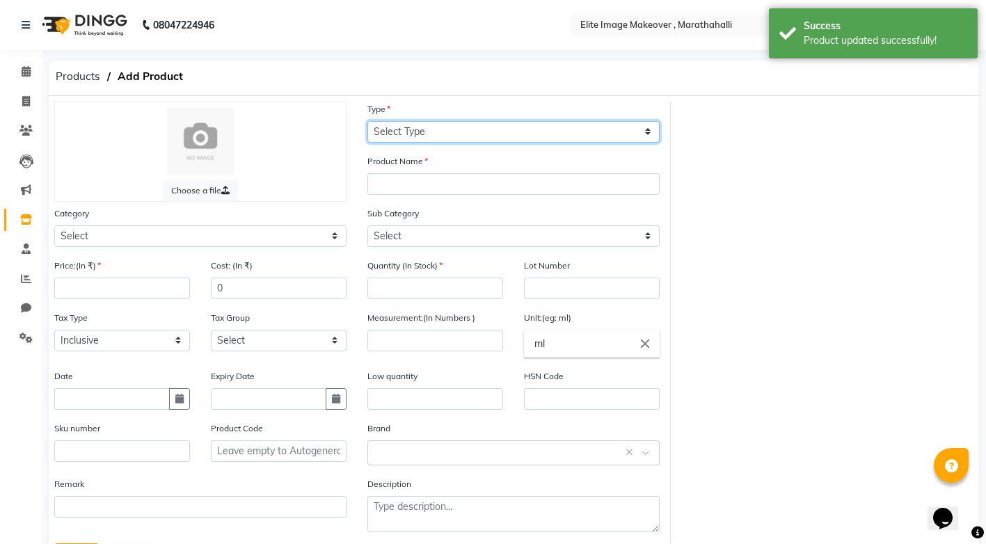
click at [470, 131] on select "Select Type Both Retail Consumable" at bounding box center [513, 132] width 292 height 22
select select "R"
click at [367, 121] on select "Select Type Both Retail Consumable" at bounding box center [513, 132] width 292 height 22
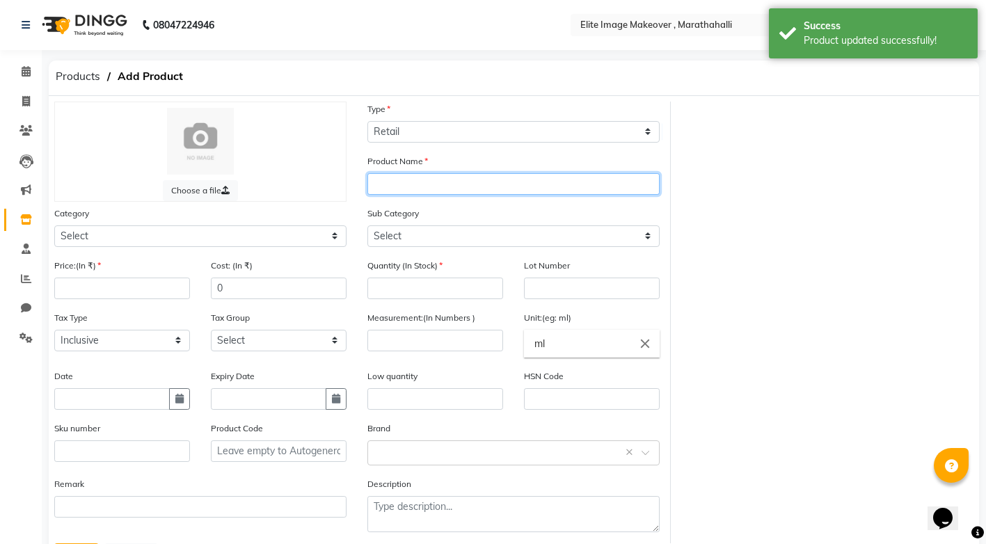
click at [413, 180] on input "text" at bounding box center [513, 184] width 292 height 22
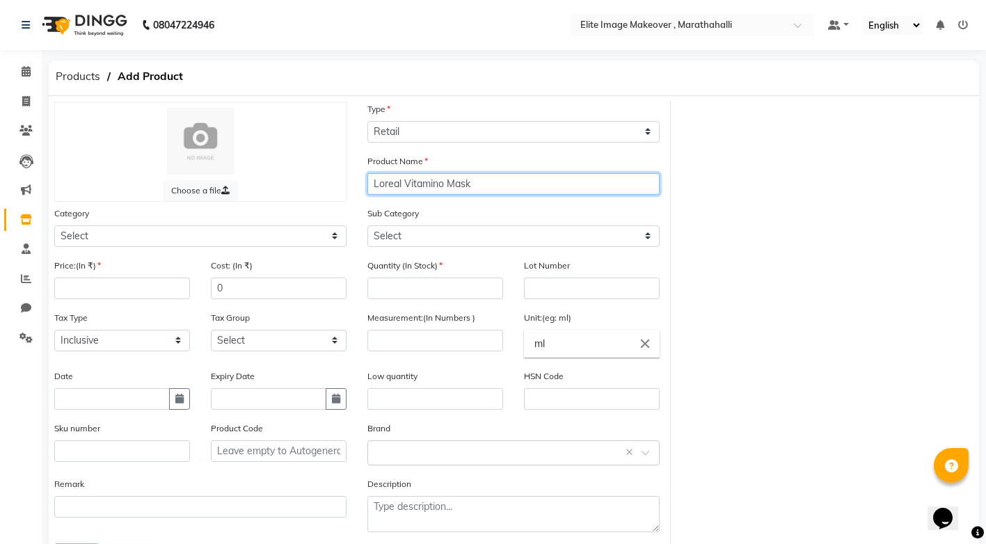
type input "Loreal Vitamino Mask"
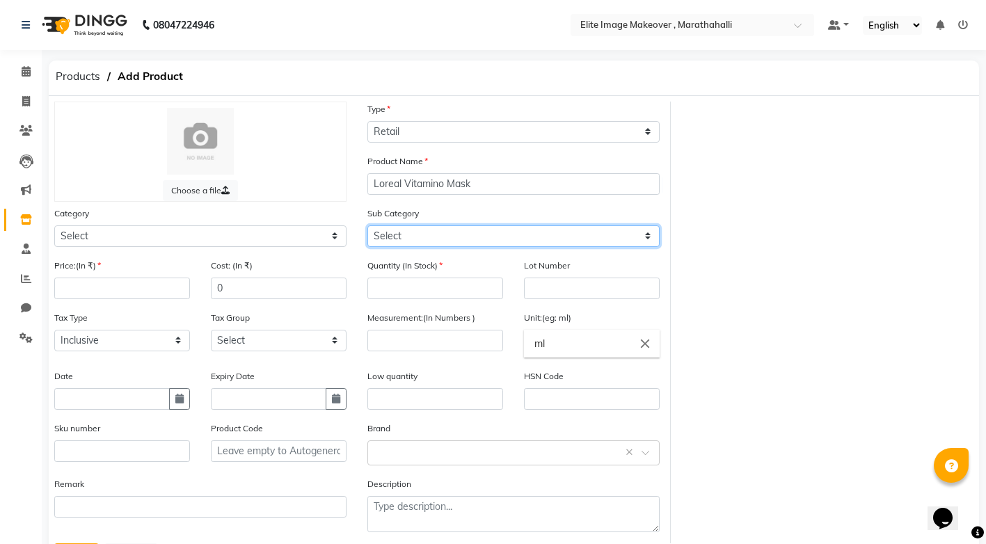
click at [409, 242] on select "Select" at bounding box center [513, 236] width 292 height 22
click at [411, 236] on select "Select" at bounding box center [513, 236] width 292 height 22
click at [651, 235] on select "Select" at bounding box center [513, 236] width 292 height 22
click at [411, 241] on select "Select" at bounding box center [513, 236] width 292 height 22
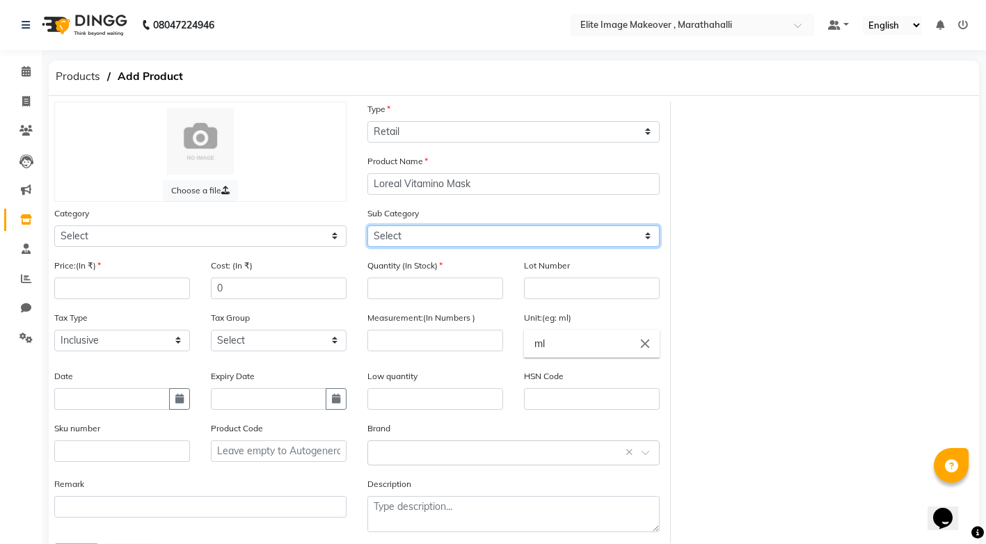
click at [413, 230] on select "Select" at bounding box center [513, 236] width 292 height 22
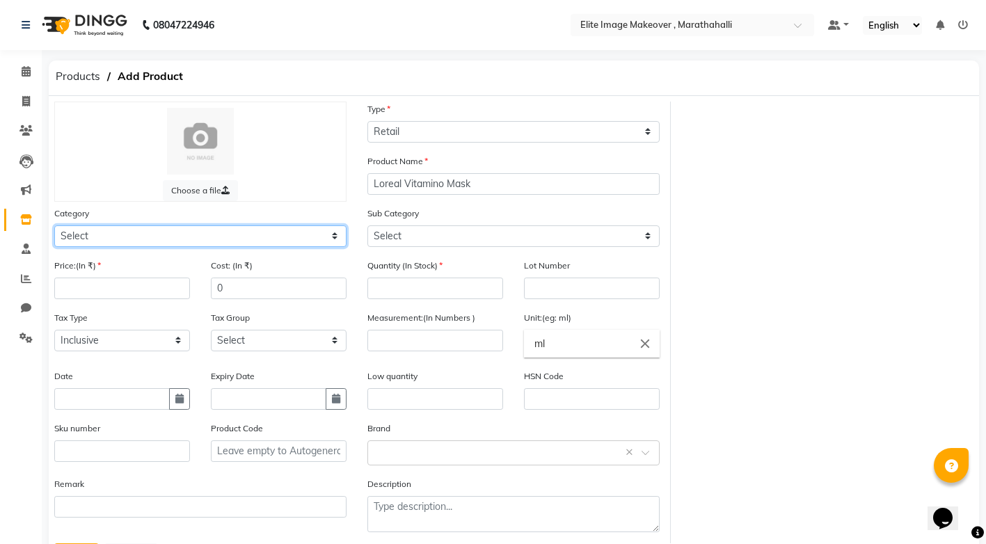
click at [88, 239] on select "Select Hair Skin Makeup Personal Care Appliances [PERSON_NAME] Waxing Disposabl…" at bounding box center [200, 236] width 292 height 22
select select "1448301100"
click at [54, 225] on select "Select Hair Skin Makeup Personal Care Appliances [PERSON_NAME] Waxing Disposabl…" at bounding box center [200, 236] width 292 height 22
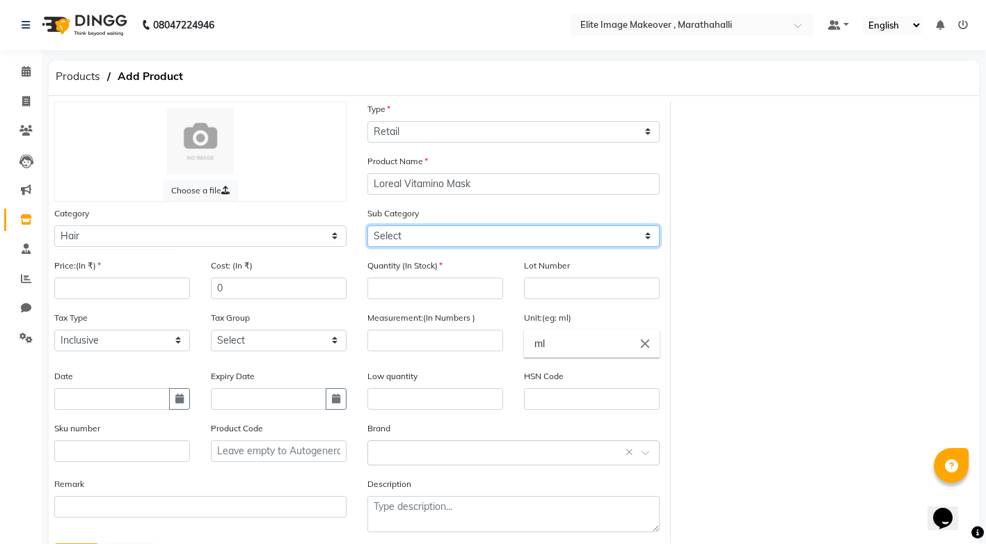
click at [457, 233] on select "Select Shampoo Conditioner Cream Mask Oil Serum Color Appliances Treatment Styl…" at bounding box center [513, 236] width 292 height 22
select select "1448301104"
click at [367, 225] on select "Select Shampoo Conditioner Cream Mask Oil Serum Color Appliances Treatment Styl…" at bounding box center [513, 236] width 292 height 22
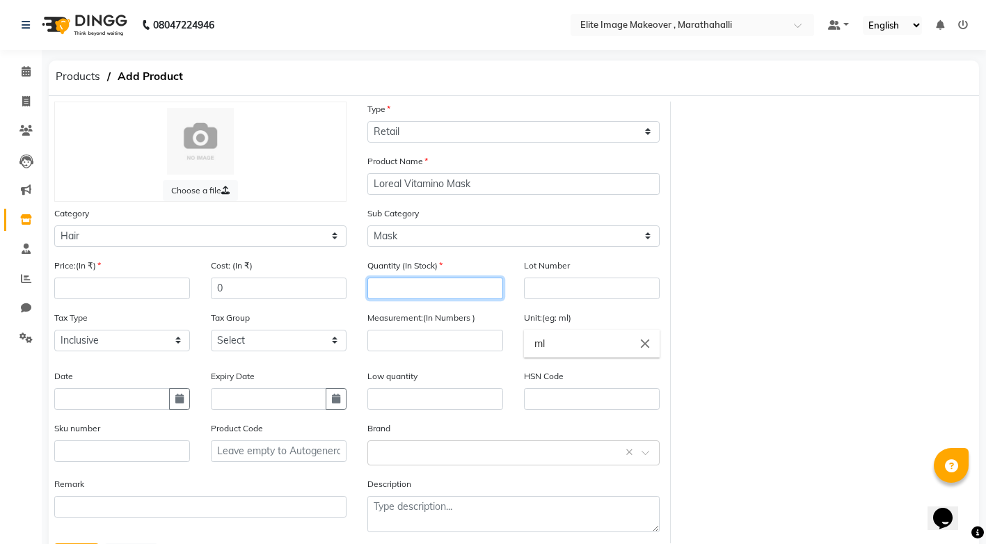
click at [383, 281] on input "number" at bounding box center [435, 289] width 136 height 22
type input "5"
click at [95, 285] on input "number" at bounding box center [122, 289] width 136 height 22
type input "990"
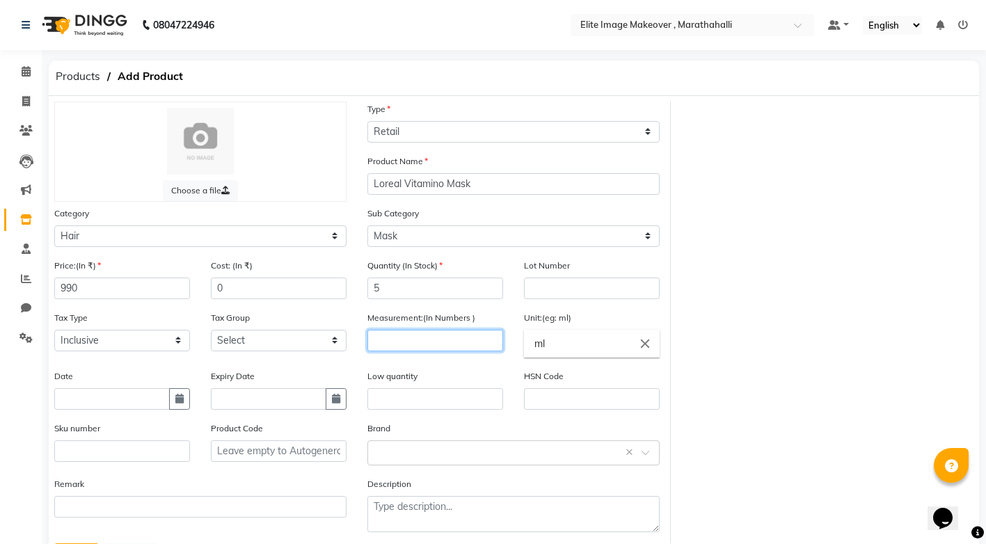
click at [408, 344] on input "number" at bounding box center [435, 341] width 136 height 22
type input "250"
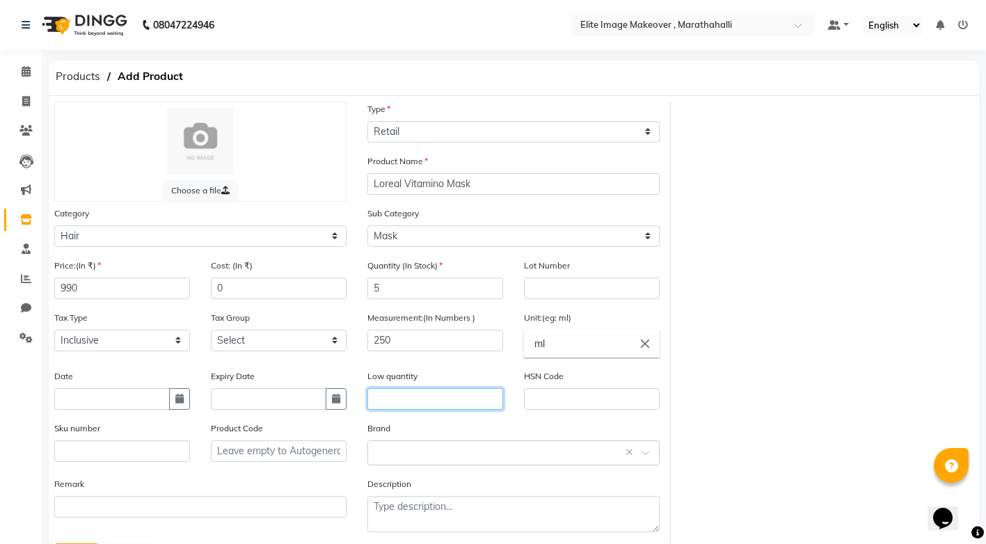
scroll to position [66, 0]
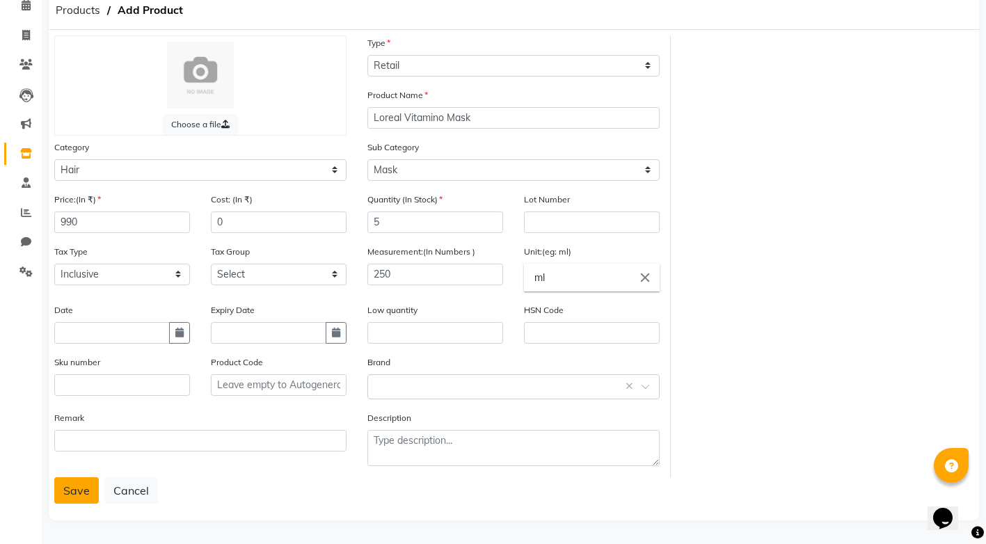
click at [76, 486] on button "Save" at bounding box center [76, 490] width 45 height 26
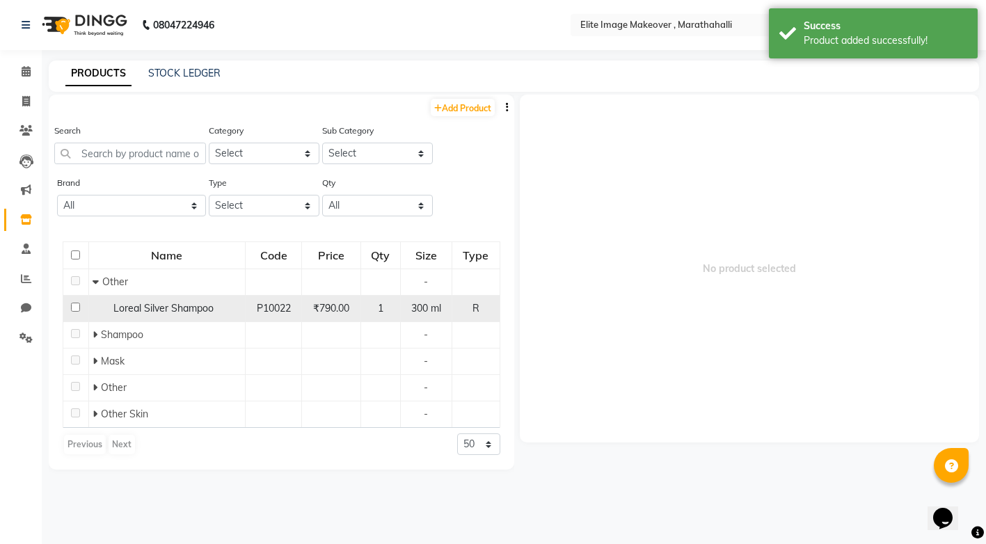
click at [144, 315] on div "Loreal Silver Shampoo" at bounding box center [167, 308] width 149 height 15
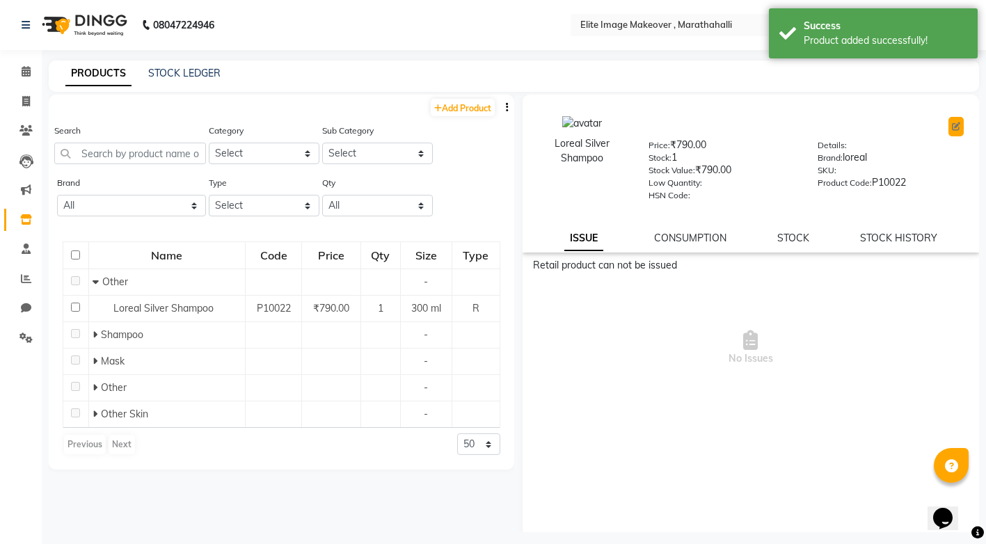
click at [952, 128] on icon at bounding box center [956, 126] width 8 height 8
select select "R"
select select "1448301000"
select select "true"
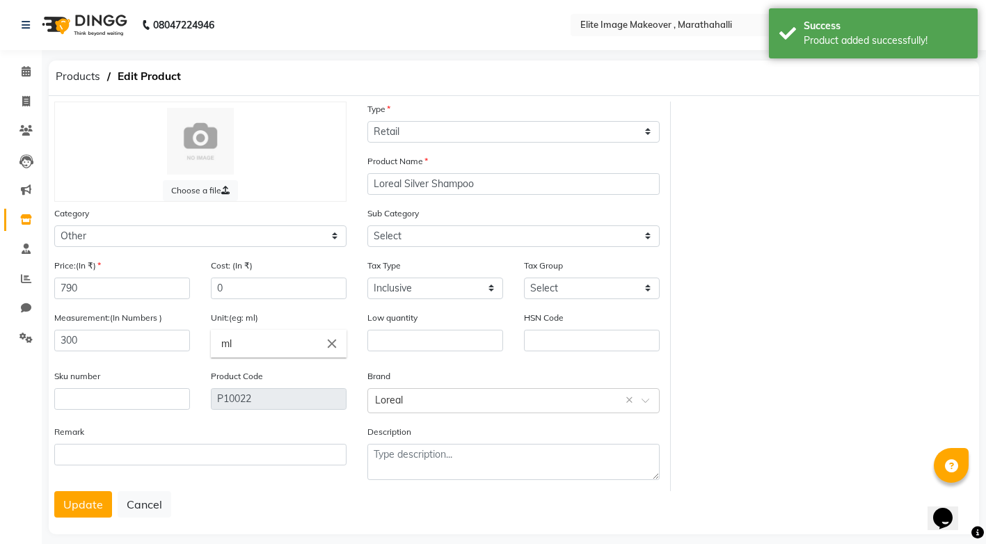
select select "1448301002"
click at [99, 234] on select "Select Hair Skin Makeup Personal Care Appliances [PERSON_NAME] Waxing Disposabl…" at bounding box center [200, 236] width 292 height 22
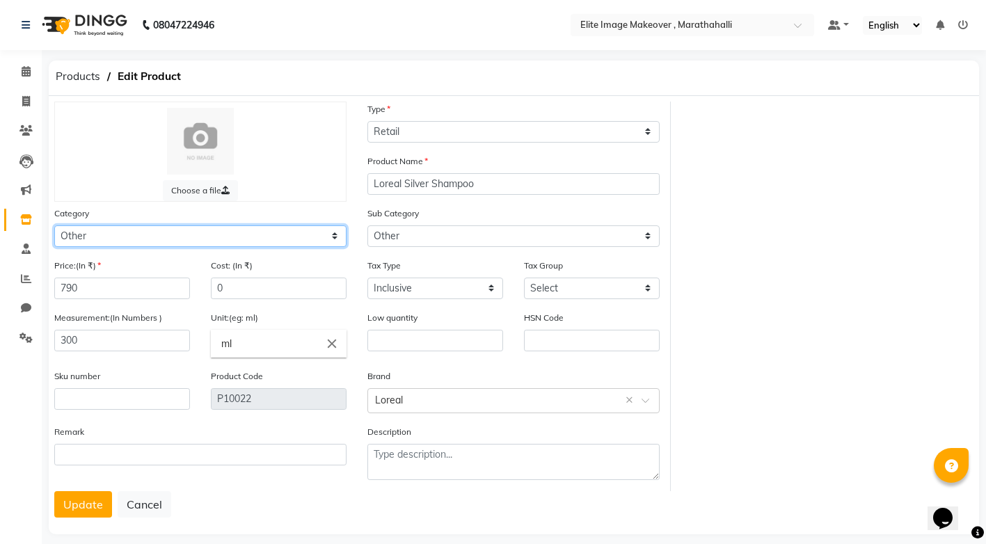
select select "1448301100"
click at [54, 225] on select "Select Hair Skin Makeup Personal Care Appliances [PERSON_NAME] Waxing Disposabl…" at bounding box center [200, 236] width 292 height 22
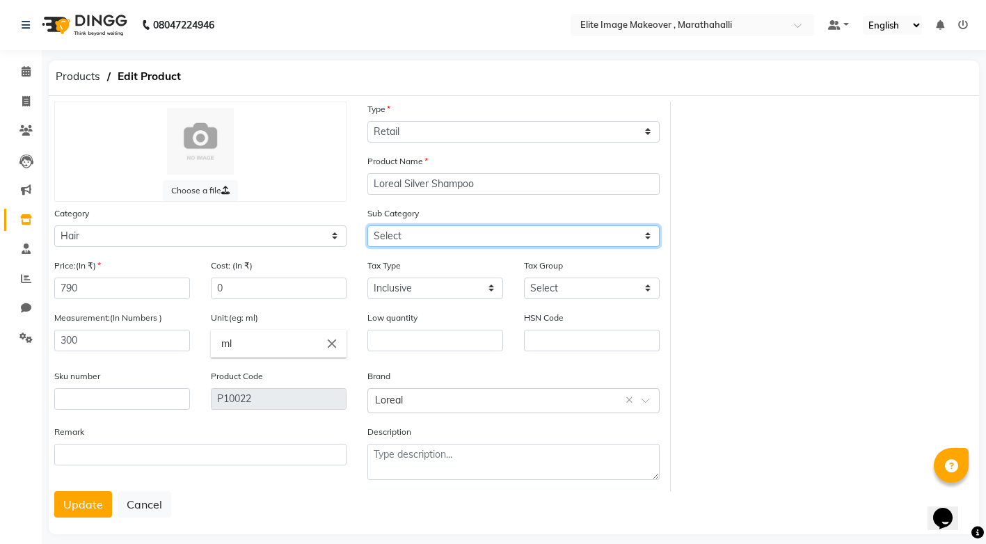
click at [413, 230] on select "Select Shampoo Conditioner Cream Mask Oil Serum Color Appliances Treatment Styl…" at bounding box center [513, 236] width 292 height 22
select select "1448301101"
click at [367, 225] on select "Select Shampoo Conditioner Cream Mask Oil Serum Color Appliances Treatment Styl…" at bounding box center [513, 236] width 292 height 22
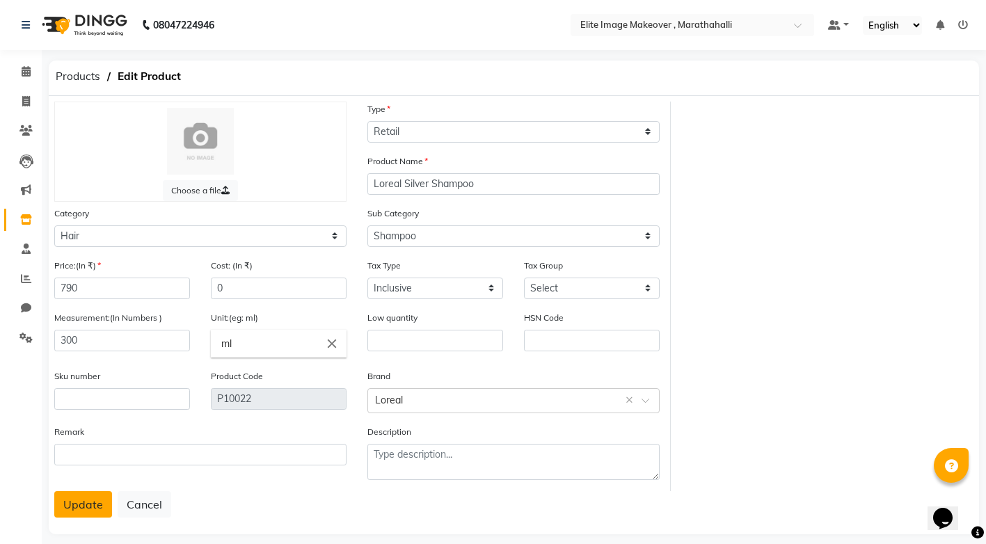
click at [88, 510] on button "Update" at bounding box center [83, 504] width 58 height 26
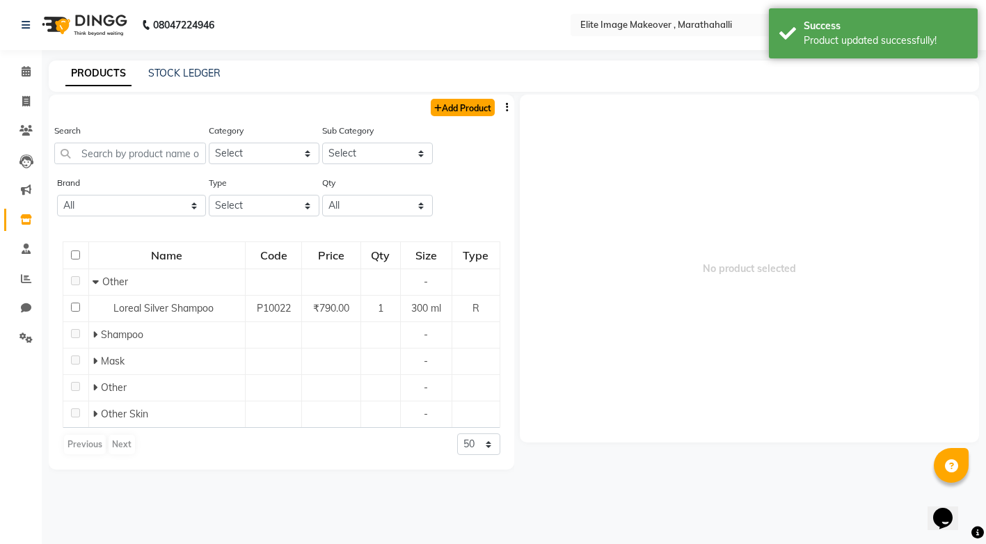
click at [469, 106] on link "Add Product" at bounding box center [463, 107] width 64 height 17
select select "true"
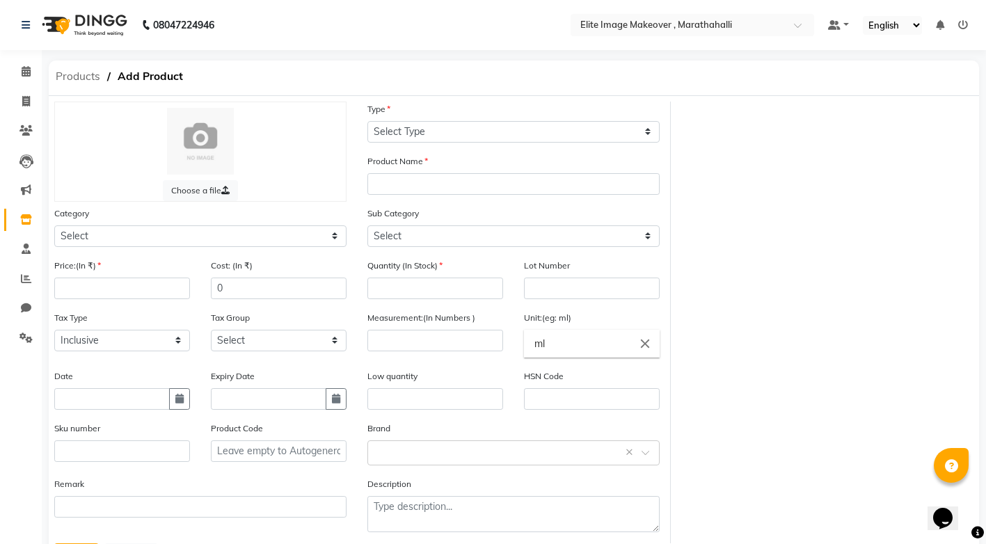
click at [77, 80] on span "Products" at bounding box center [78, 76] width 58 height 25
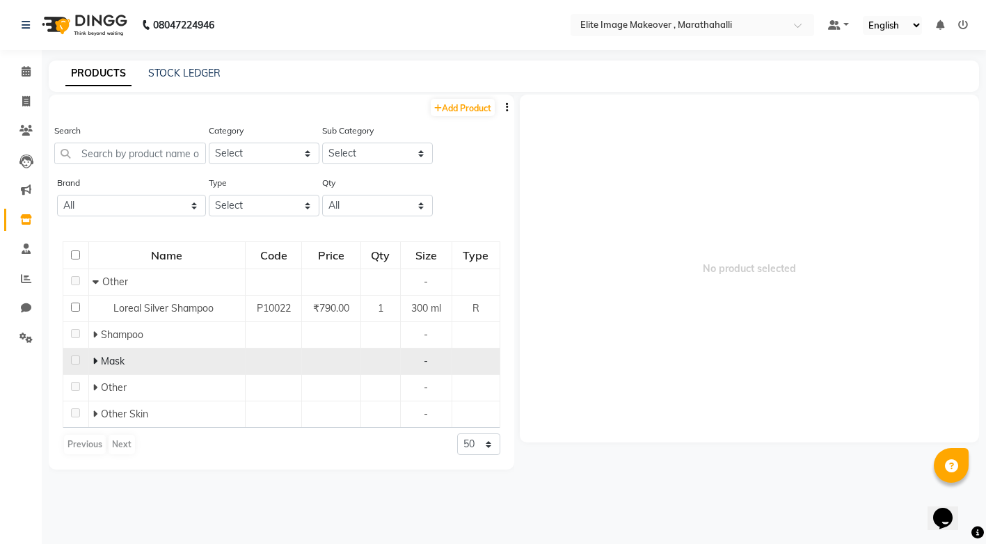
click at [115, 361] on span "Mask" at bounding box center [113, 361] width 24 height 13
click at [161, 360] on div "Mask" at bounding box center [167, 361] width 149 height 15
click at [109, 359] on span "Mask" at bounding box center [113, 361] width 24 height 13
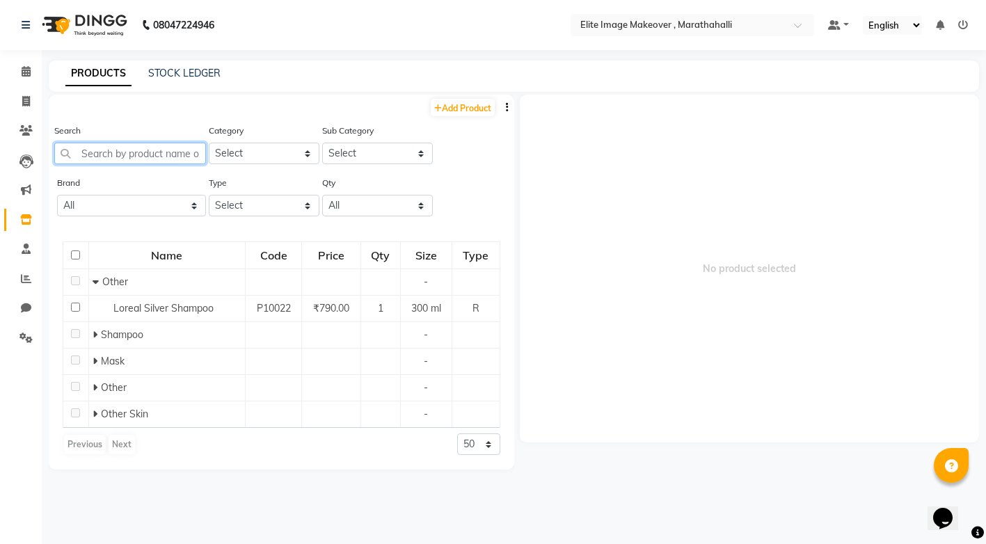
click at [123, 157] on input "text" at bounding box center [130, 154] width 152 height 22
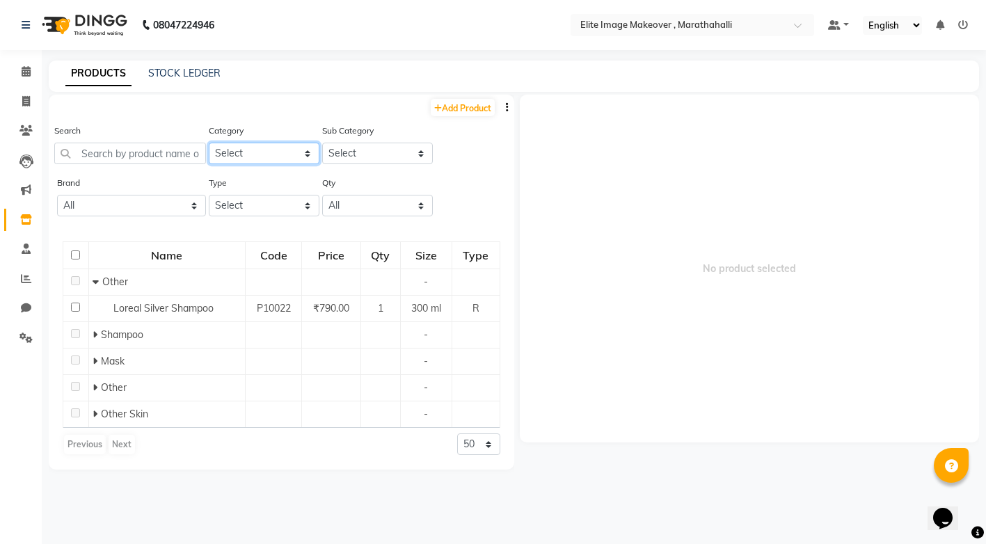
click at [244, 155] on select "Select Hair Skin Makeup Personal Care Appliances [PERSON_NAME] Waxing Disposabl…" at bounding box center [264, 154] width 111 height 22
select select "1448301100"
click at [209, 143] on select "Select Hair Skin Makeup Personal Care Appliances [PERSON_NAME] Waxing Disposabl…" at bounding box center [264, 154] width 111 height 22
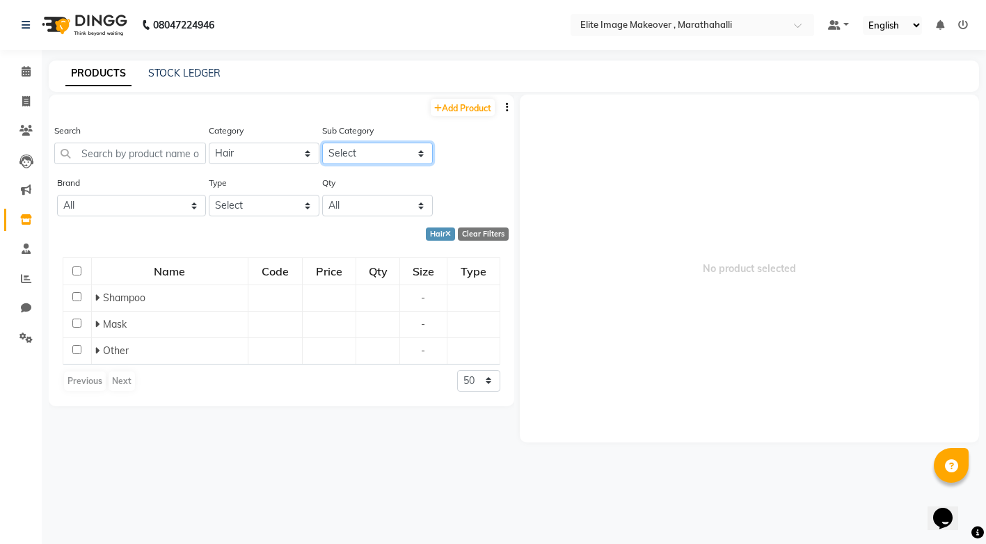
click at [381, 154] on select "Select Shampoo Conditioner Cream Mask Oil Serum Color Appliances Treatment Styl…" at bounding box center [377, 154] width 111 height 22
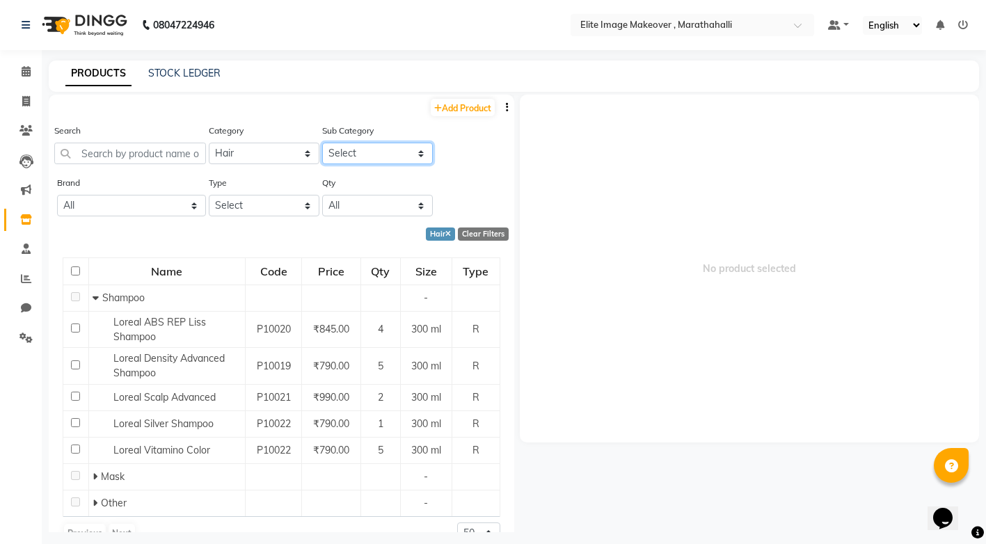
select select "1448301104"
click at [322, 143] on select "Select Shampoo Conditioner Cream Mask Oil Serum Color Appliances Treatment Styl…" at bounding box center [377, 154] width 111 height 22
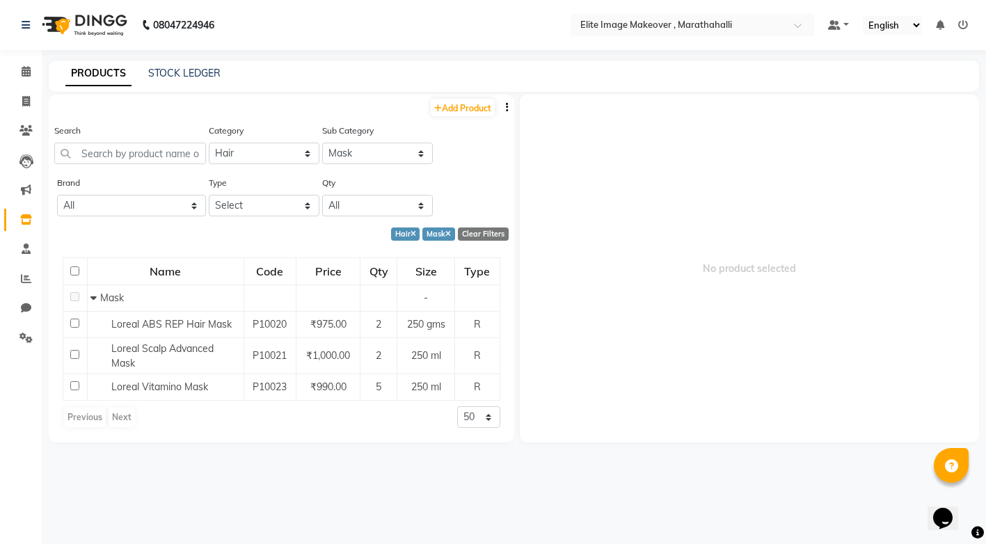
click at [81, 72] on link "PRODUCTS" at bounding box center [98, 73] width 66 height 25
click at [706, 246] on span "No product selected" at bounding box center [750, 269] width 460 height 348
click at [24, 216] on icon at bounding box center [26, 219] width 12 height 10
click at [20, 74] on span at bounding box center [26, 72] width 24 height 16
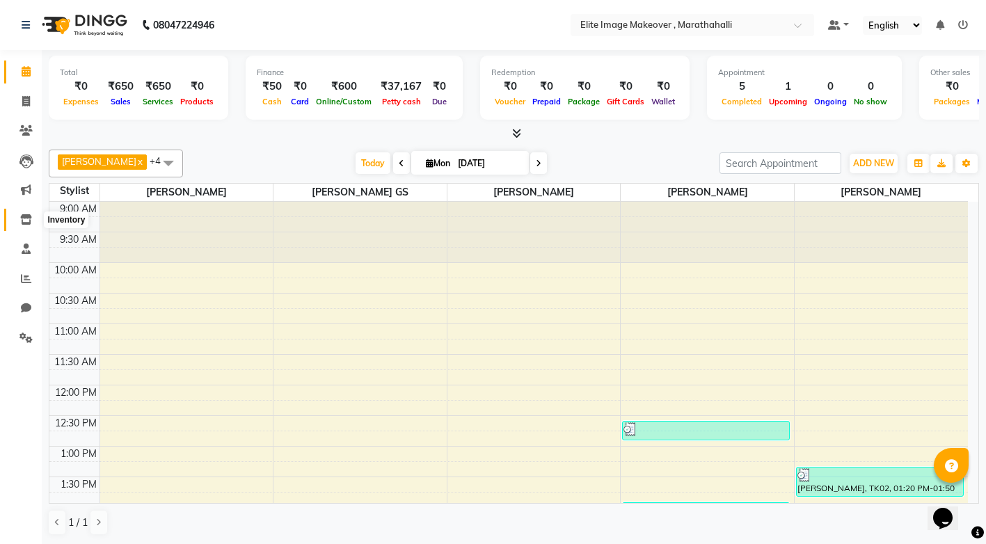
click at [25, 216] on icon at bounding box center [26, 219] width 12 height 10
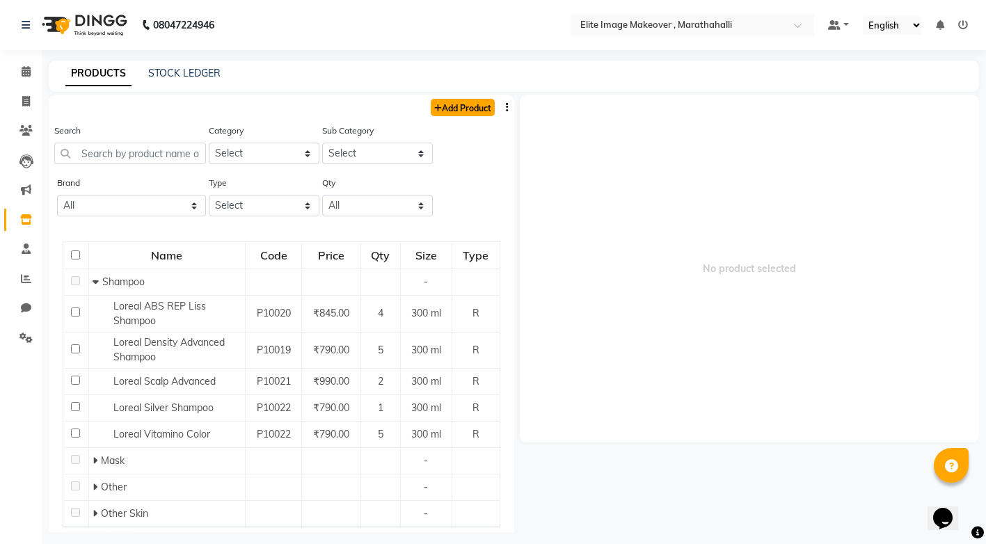
click at [456, 106] on link "Add Product" at bounding box center [463, 107] width 64 height 17
select select "true"
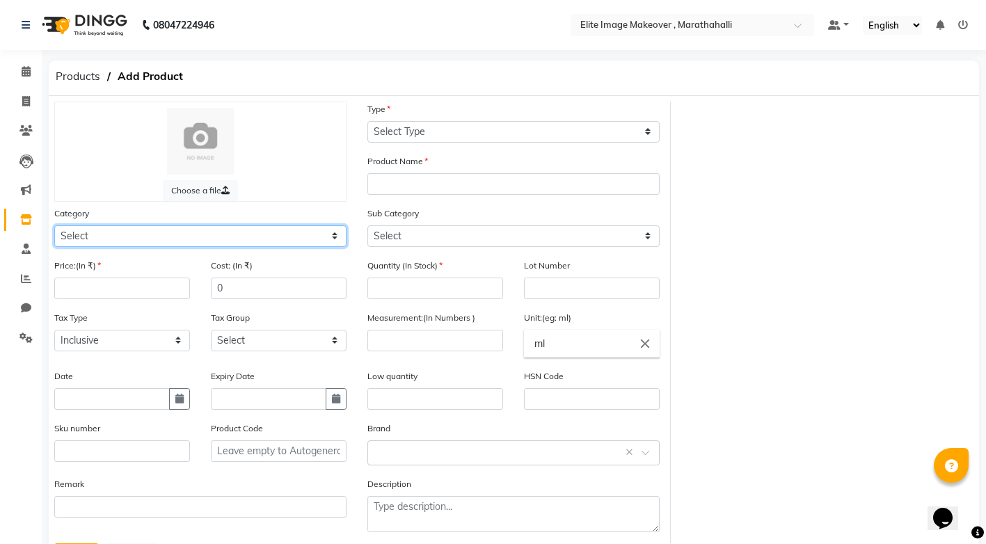
click at [108, 237] on select "Select Hair Skin Makeup Personal Care Appliances [PERSON_NAME] Waxing Disposabl…" at bounding box center [200, 236] width 292 height 22
select select "1448301100"
click at [54, 225] on select "Select Hair Skin Makeup Personal Care Appliances [PERSON_NAME] Waxing Disposabl…" at bounding box center [200, 236] width 292 height 22
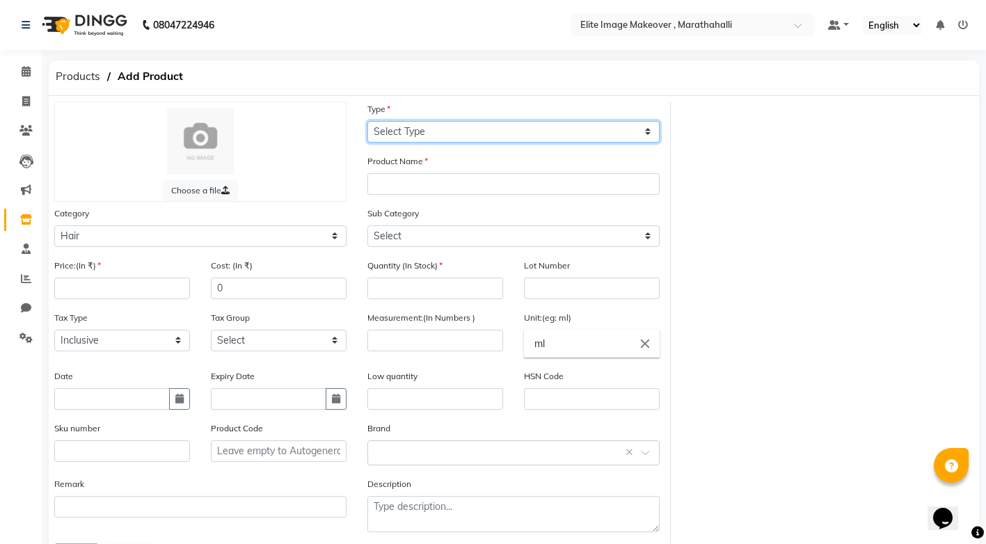
click at [411, 134] on select "Select Type Both Retail Consumable" at bounding box center [513, 132] width 292 height 22
select select "R"
click at [367, 121] on select "Select Type Both Retail Consumable" at bounding box center [513, 132] width 292 height 22
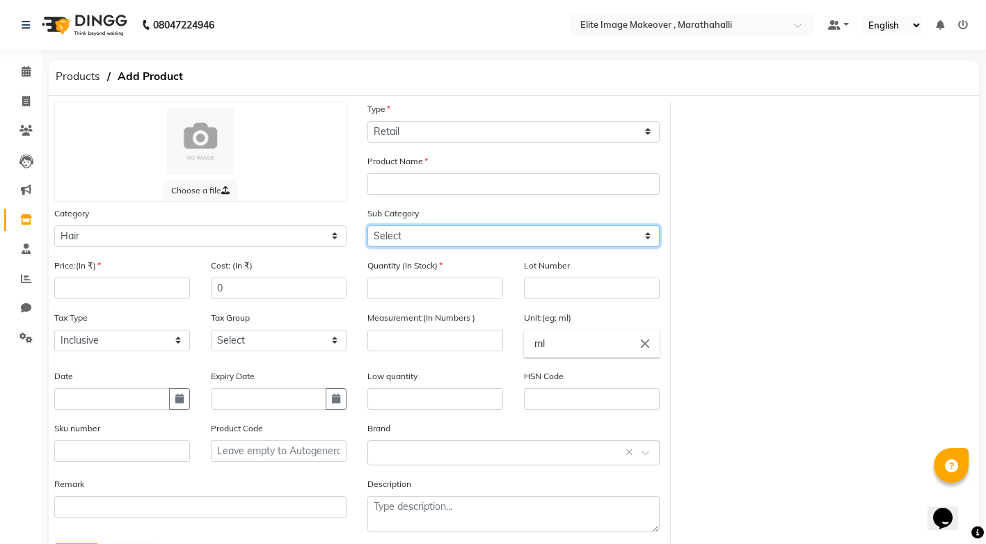
click at [420, 241] on select "Select Shampoo Conditioner Cream Mask Oil Serum Color Appliances Treatment Styl…" at bounding box center [513, 236] width 292 height 22
select select "1448301104"
click at [367, 225] on select "Select Shampoo Conditioner Cream Mask Oil Serum Color Appliances Treatment Styl…" at bounding box center [513, 236] width 292 height 22
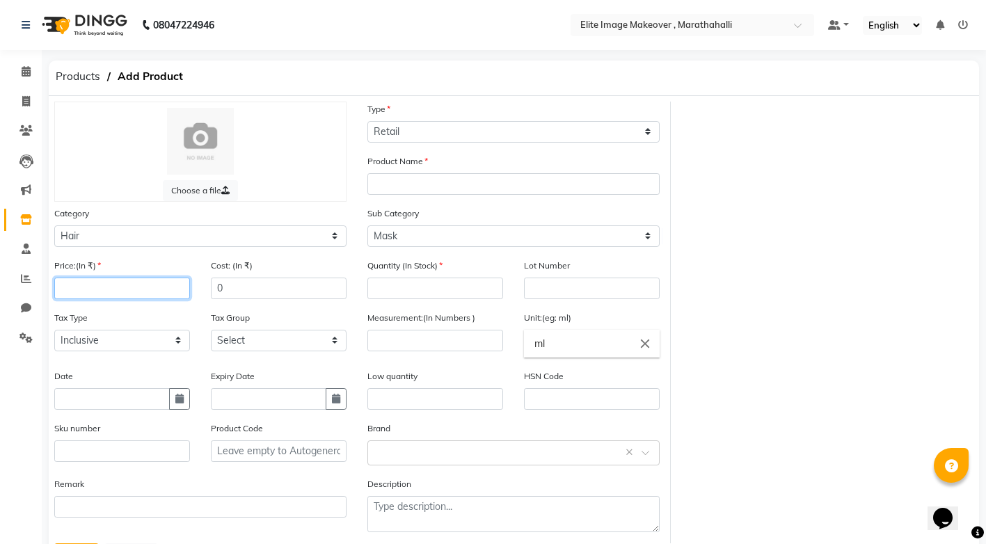
click at [103, 290] on input "number" at bounding box center [122, 289] width 136 height 22
type input "990"
click at [397, 294] on input "number" at bounding box center [435, 289] width 136 height 22
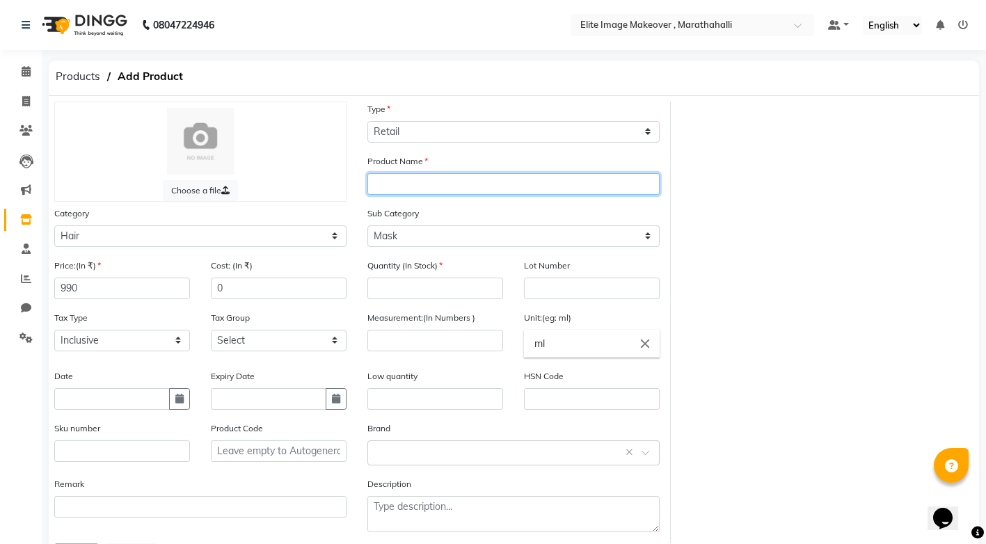
click at [424, 193] on input "text" at bounding box center [513, 184] width 292 height 22
type input "[PERSON_NAME] Control"
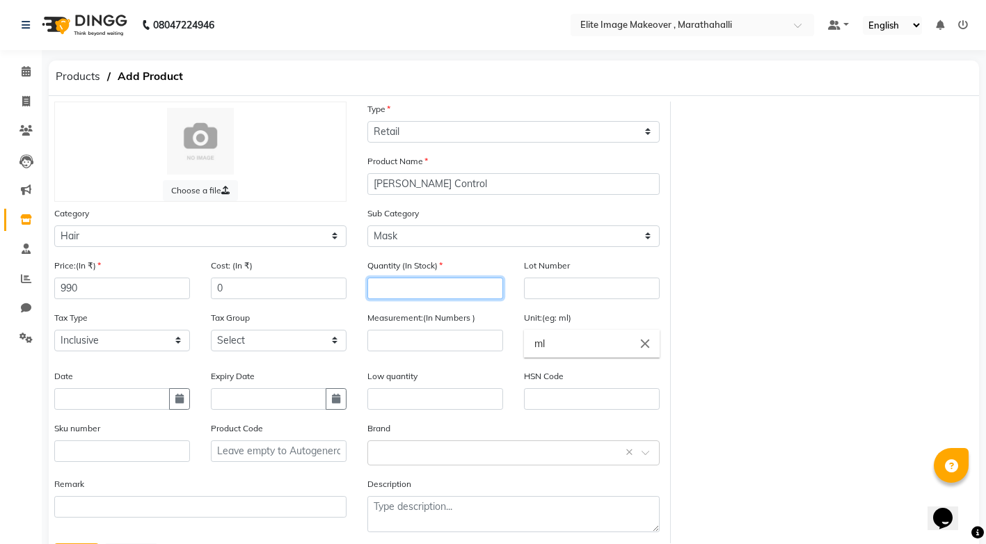
click at [415, 296] on input "number" at bounding box center [435, 289] width 136 height 22
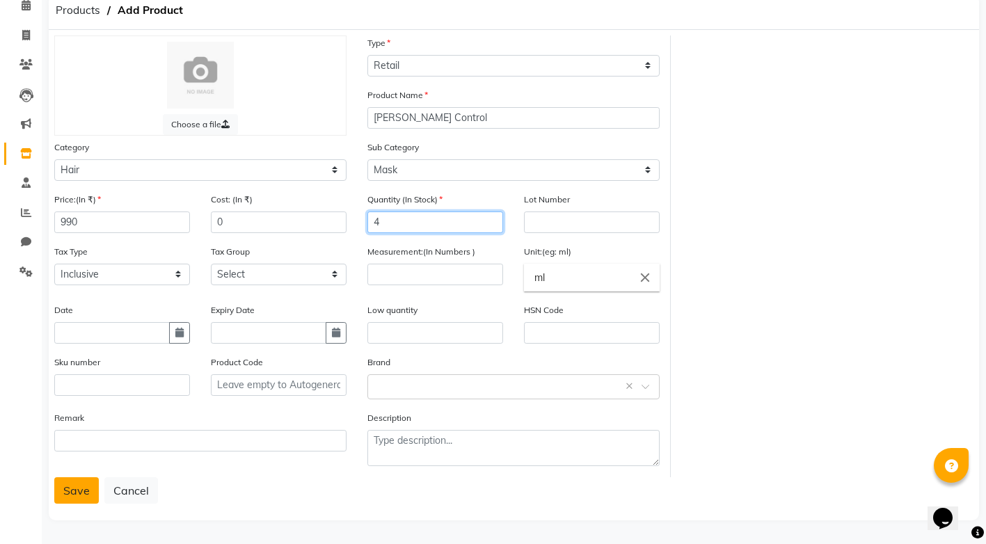
type input "4"
click at [67, 493] on button "Save" at bounding box center [76, 490] width 45 height 26
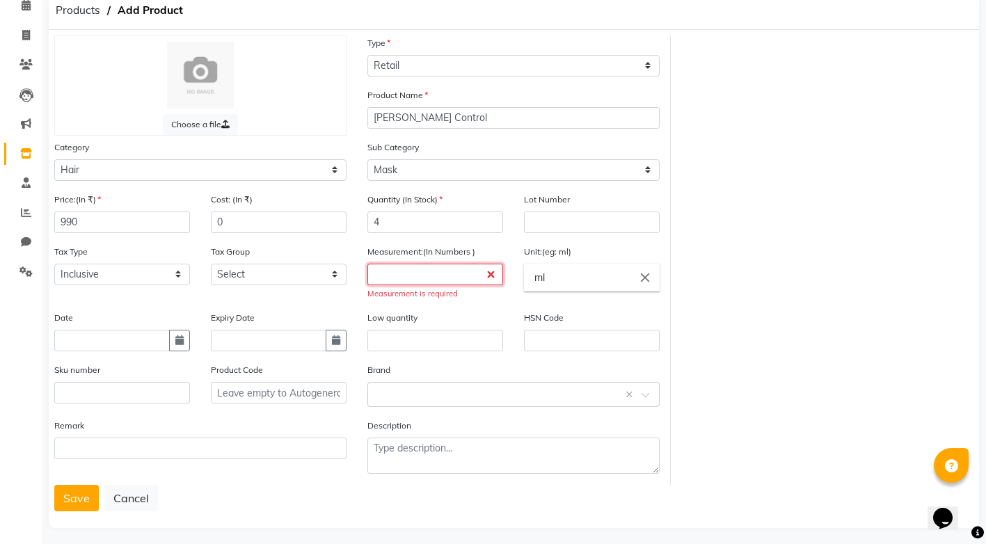
click at [413, 277] on input "number" at bounding box center [435, 275] width 136 height 22
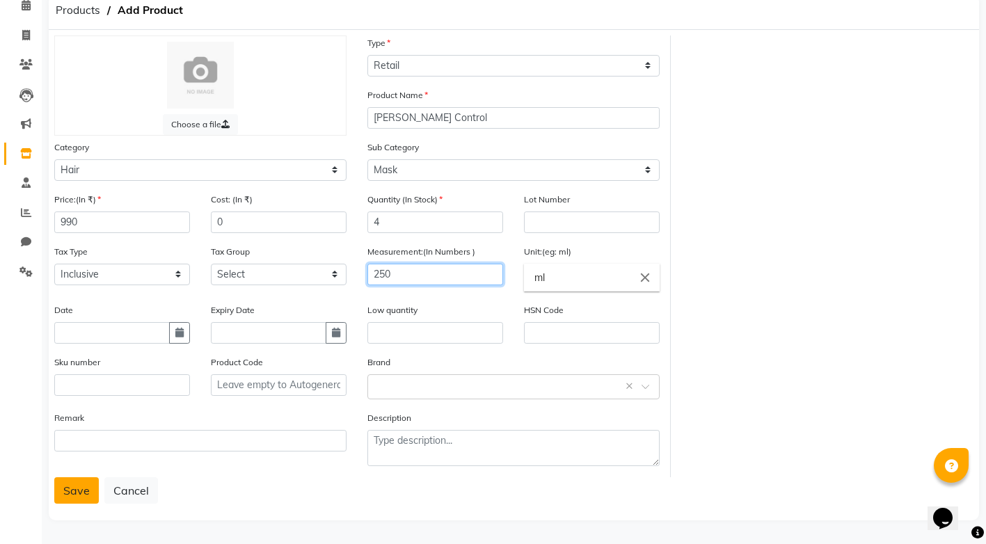
type input "250"
click at [61, 495] on button "Save" at bounding box center [76, 490] width 45 height 26
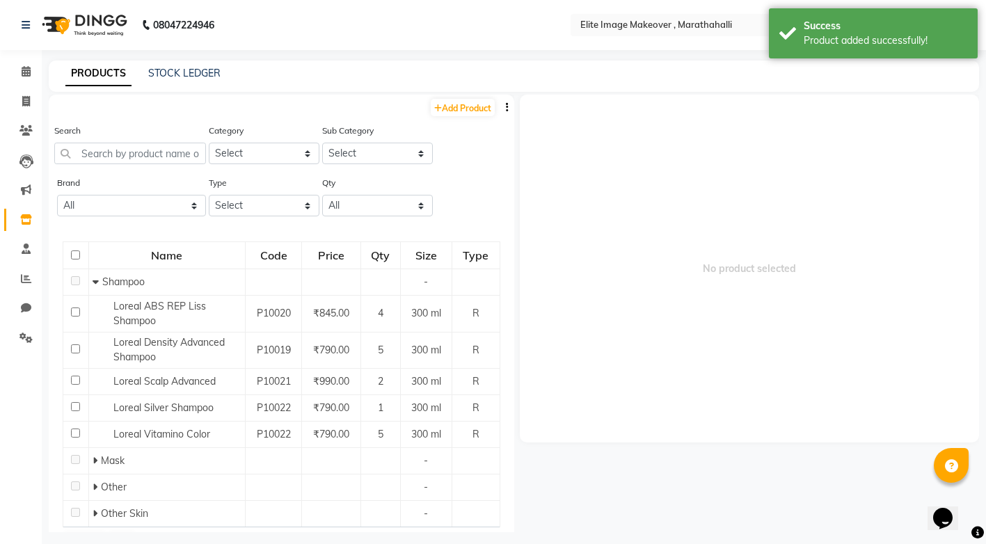
click at [830, 203] on span "No product selected" at bounding box center [750, 269] width 460 height 348
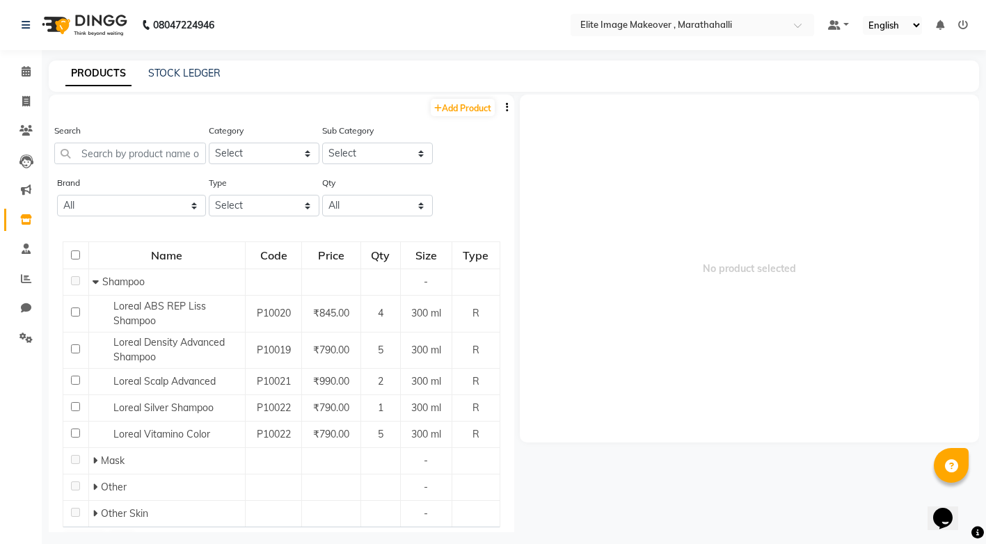
click at [961, 29] on icon at bounding box center [963, 25] width 10 height 10
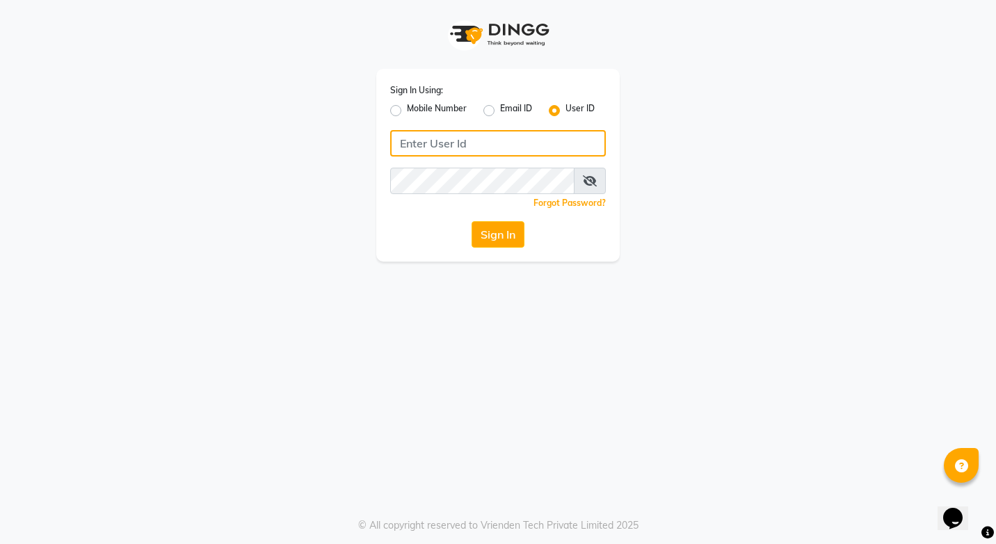
click at [523, 148] on input "Username" at bounding box center [498, 143] width 216 height 26
drag, startPoint x: 532, startPoint y: 141, endPoint x: 321, endPoint y: 160, distance: 212.4
click at [321, 160] on div "Sign In Using: Mobile Number Email ID User ID eliteimagemakeover Remember me Fo…" at bounding box center [498, 131] width 793 height 262
type input "eliteimagemakeover"
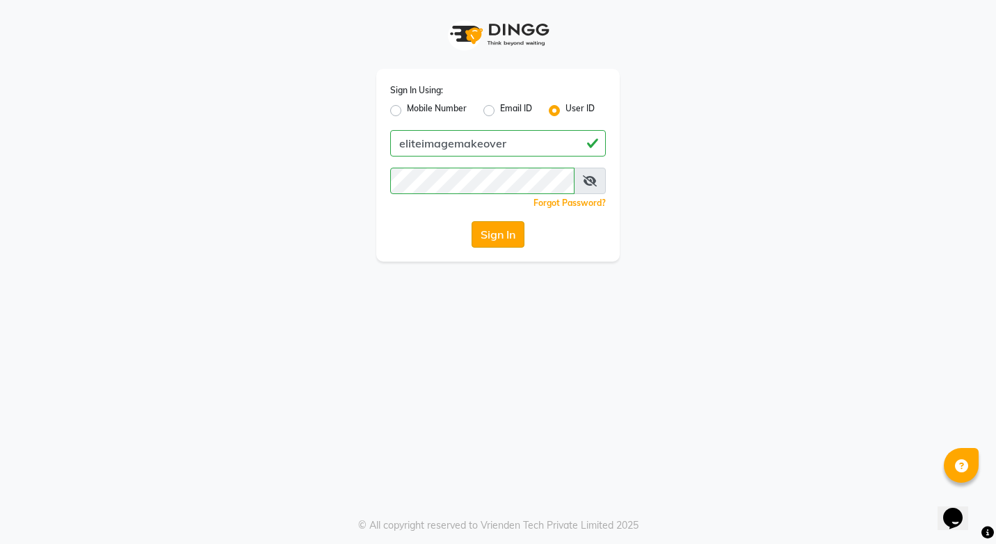
click at [511, 235] on button "Sign In" at bounding box center [498, 234] width 53 height 26
